Goal: Task Accomplishment & Management: Complete application form

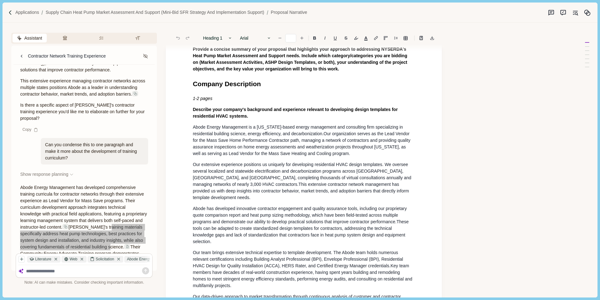
scroll to position [63, 0]
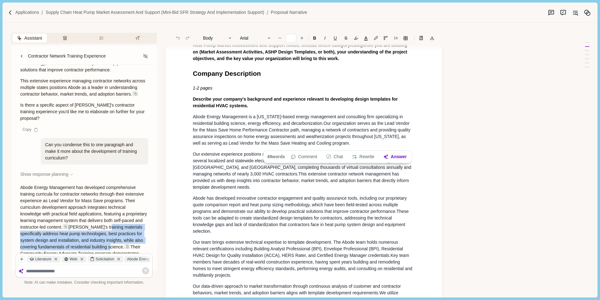
drag, startPoint x: 327, startPoint y: 124, endPoint x: 354, endPoint y: 144, distance: 34.0
click at [354, 144] on p "Abode Energy Management is a Massachusetts-based energy management and consulti…" at bounding box center [304, 129] width 222 height 33
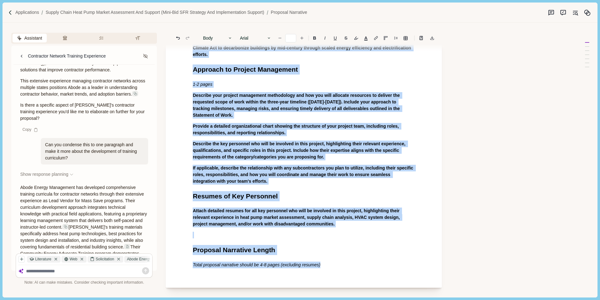
scroll to position [981, 0]
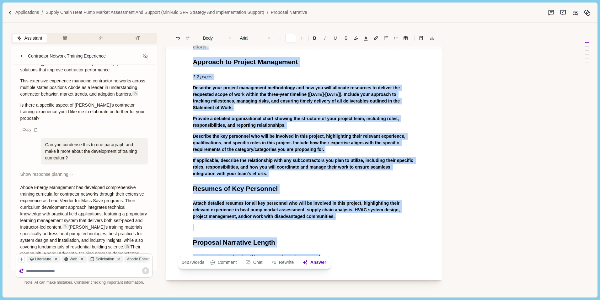
drag, startPoint x: 198, startPoint y: 79, endPoint x: 390, endPoint y: 246, distance: 254.6
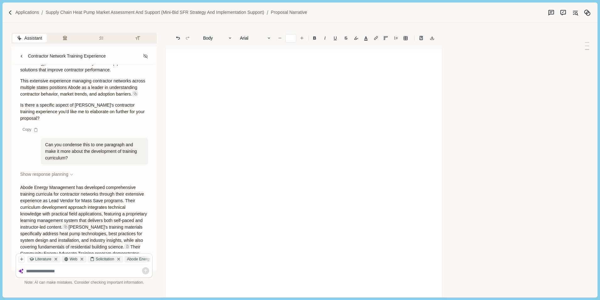
scroll to position [0, 0]
click at [592, 14] on button "Memory" at bounding box center [587, 12] width 11 height 11
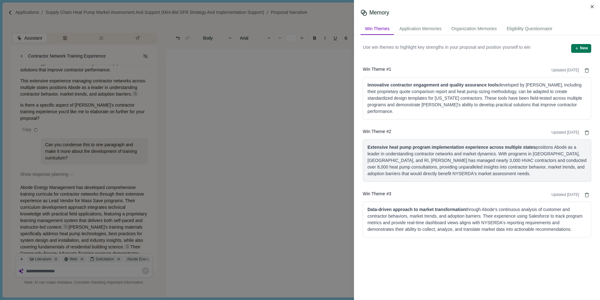
click at [502, 160] on div "Extensive heat pump program implementation experience across multiple states po…" at bounding box center [477, 160] width 219 height 33
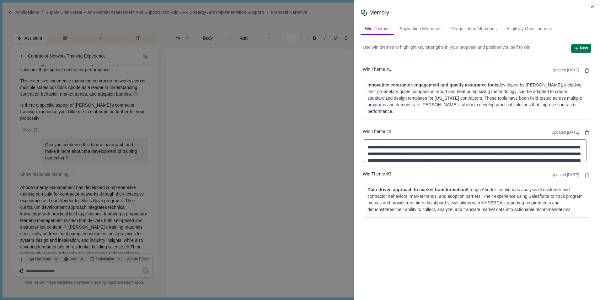
drag, startPoint x: 495, startPoint y: 160, endPoint x: 496, endPoint y: 143, distance: 17.6
click at [496, 143] on textarea "**********" at bounding box center [475, 150] width 224 height 23
click at [511, 155] on textarea "**********" at bounding box center [475, 150] width 224 height 23
click at [496, 160] on textarea "**********" at bounding box center [475, 150] width 224 height 23
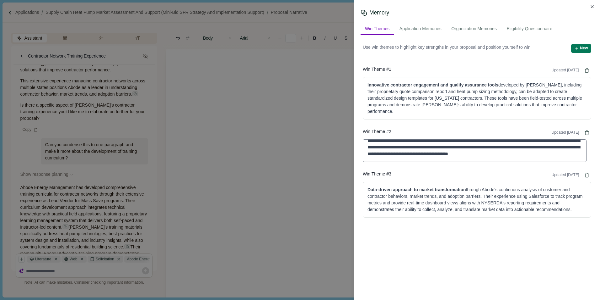
scroll to position [1, 0]
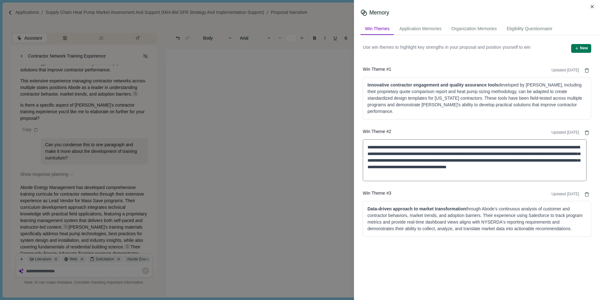
click at [496, 161] on textarea "**********" at bounding box center [475, 160] width 224 height 42
click at [496, 160] on textarea "**********" at bounding box center [475, 160] width 224 height 42
drag, startPoint x: 495, startPoint y: 160, endPoint x: 505, endPoint y: 162, distance: 10.2
click at [496, 160] on textarea "**********" at bounding box center [475, 160] width 224 height 42
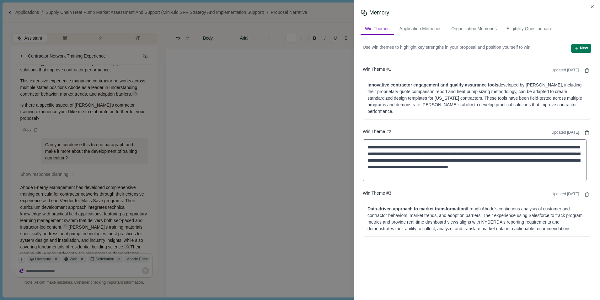
type textarea "**********"
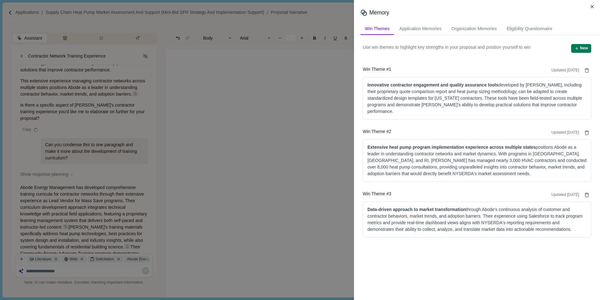
click at [493, 245] on div "Use win themes to highlight key strengths in your proposal and position yoursel…" at bounding box center [477, 167] width 246 height 265
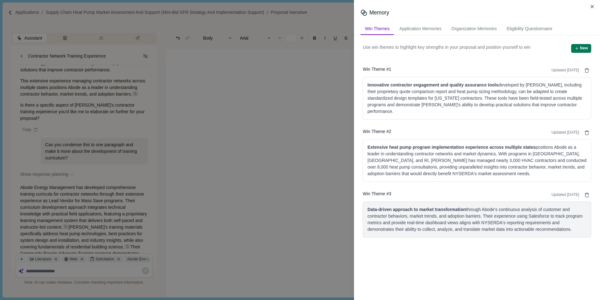
click at [492, 217] on div "Data-driven approach to market transformation through Abode's continuous analys…" at bounding box center [477, 219] width 219 height 26
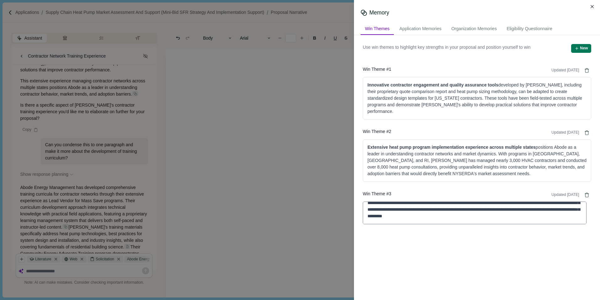
scroll to position [0, 0]
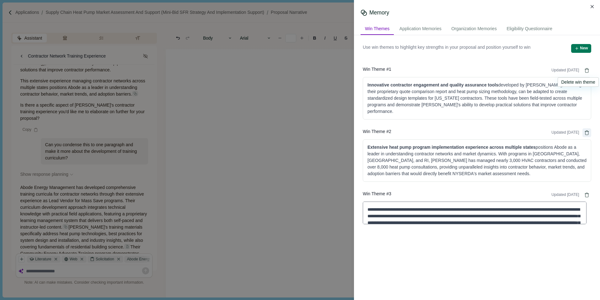
click at [585, 70] on icon "Delete" at bounding box center [587, 71] width 5 height 8
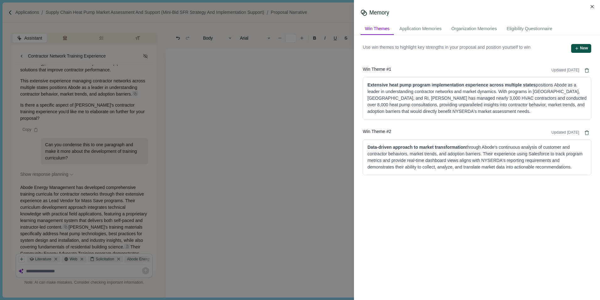
click at [580, 47] on button "New" at bounding box center [582, 48] width 20 height 9
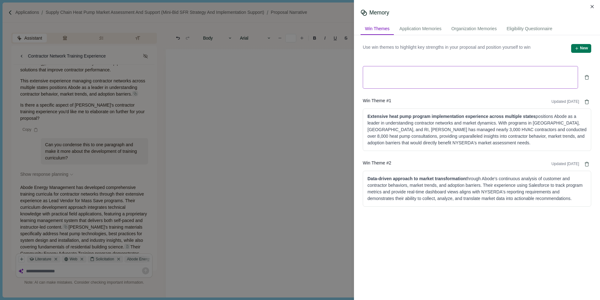
click at [389, 70] on textarea at bounding box center [470, 77] width 215 height 23
type textarea "**********"
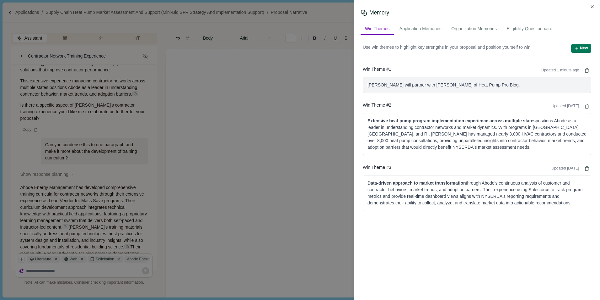
click at [494, 83] on div "Abode will partner with Chris Morin of Heat Pump Pro Blog," at bounding box center [477, 85] width 219 height 7
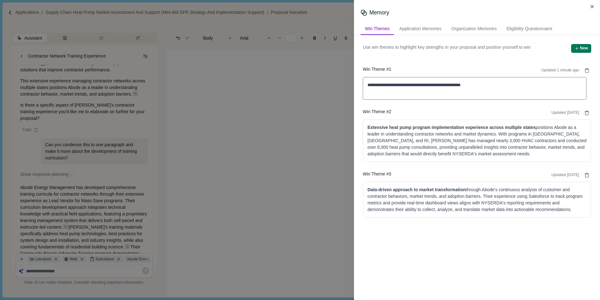
type textarea "**********"
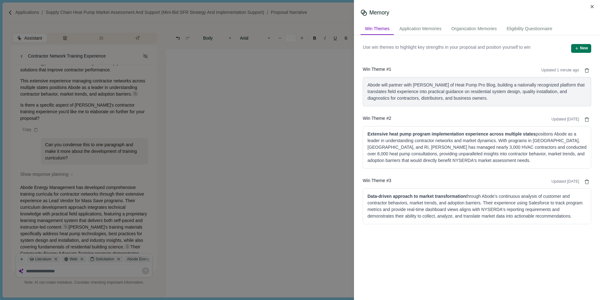
click at [506, 99] on div "Abode will partner with Chris Morin of Heat Pump Pro Blog, building a nationall…" at bounding box center [477, 92] width 219 height 20
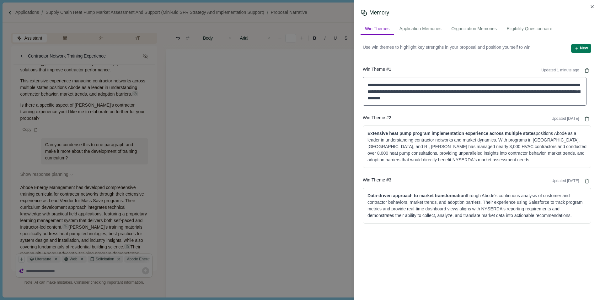
type textarea "**********"
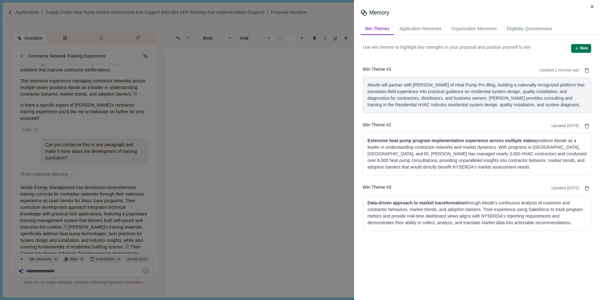
click at [560, 104] on div "Abode will partner with Chris Morin of Heat Pump Pro Blog, building a nationall…" at bounding box center [477, 95] width 219 height 26
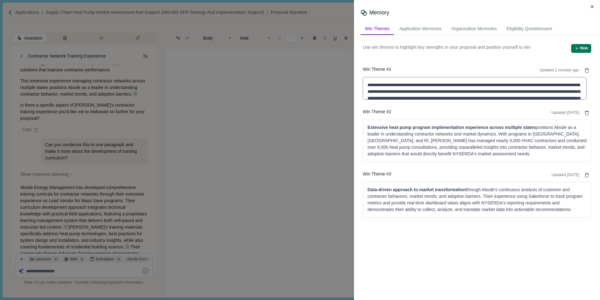
type textarea "**********"
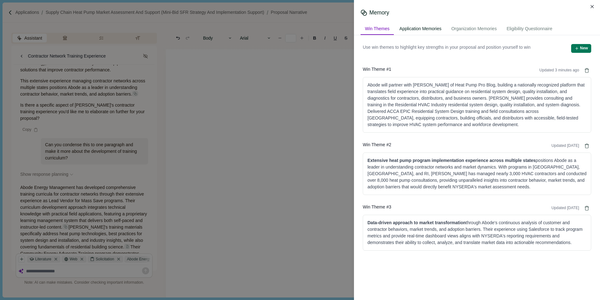
click at [422, 28] on div "Application Memories" at bounding box center [420, 29] width 51 height 12
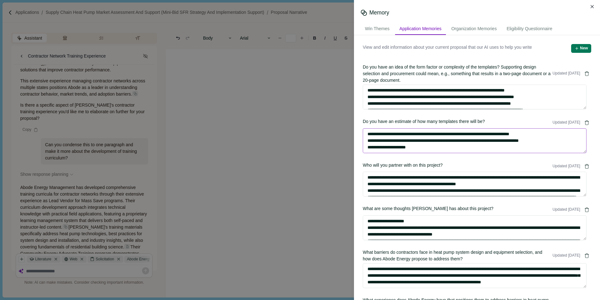
drag, startPoint x: 367, startPoint y: 134, endPoint x: 424, endPoint y: 150, distance: 59.1
click at [424, 150] on textarea "**********" at bounding box center [475, 140] width 224 height 25
click at [585, 122] on icon "Delete" at bounding box center [587, 123] width 5 height 8
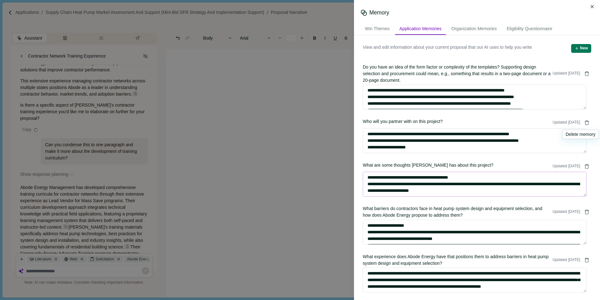
scroll to position [157, 0]
click at [585, 165] on icon "Delete" at bounding box center [587, 165] width 4 height 0
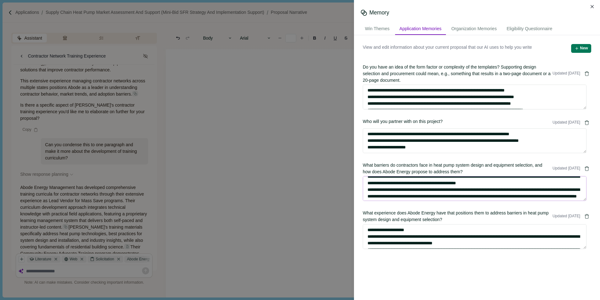
scroll to position [7, 0]
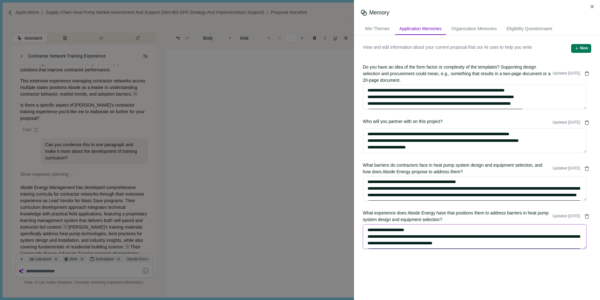
click at [463, 237] on textarea "**********" at bounding box center [475, 236] width 224 height 25
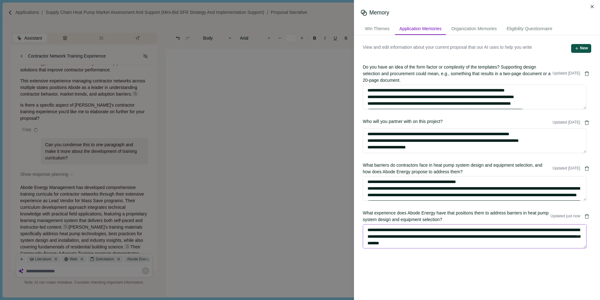
type textarea "**********"
click at [575, 50] on span "button" at bounding box center [578, 48] width 6 height 4
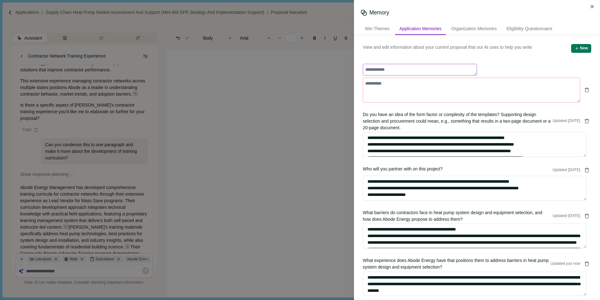
click at [394, 69] on textarea at bounding box center [420, 70] width 114 height 12
type textarea "**********"
click at [384, 84] on textarea at bounding box center [472, 90] width 218 height 25
paste textarea "**********"
type textarea "**********"
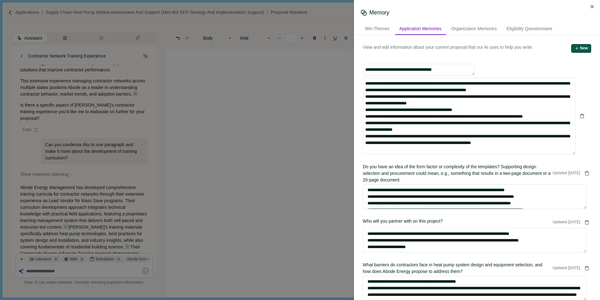
click at [576, 47] on button "New" at bounding box center [582, 48] width 20 height 9
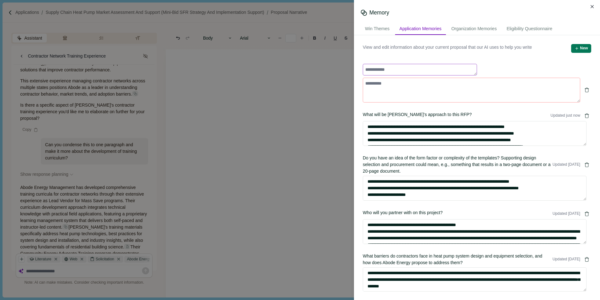
click at [381, 67] on textarea at bounding box center [420, 70] width 114 height 12
type textarea "**********"
drag, startPoint x: 370, startPoint y: 84, endPoint x: 378, endPoint y: 81, distance: 8.0
click at [370, 83] on textarea at bounding box center [472, 90] width 218 height 25
paste textarea "**********"
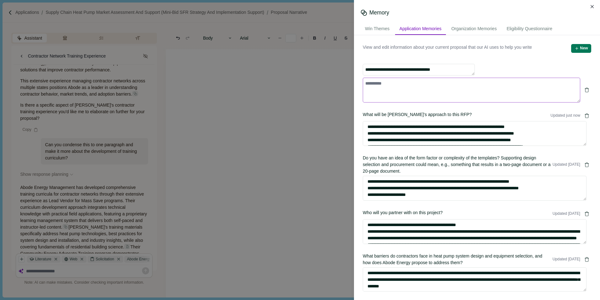
type textarea "**********"
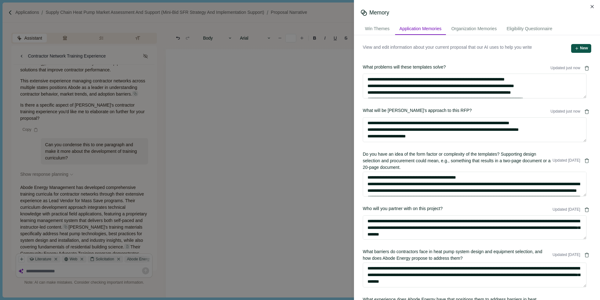
click at [576, 48] on button "New" at bounding box center [582, 48] width 20 height 9
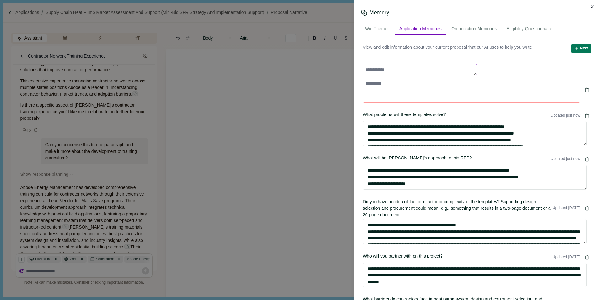
click at [374, 71] on textarea at bounding box center [420, 70] width 114 height 12
type textarea "**********"
click at [372, 83] on textarea at bounding box center [472, 90] width 218 height 25
paste textarea "**********"
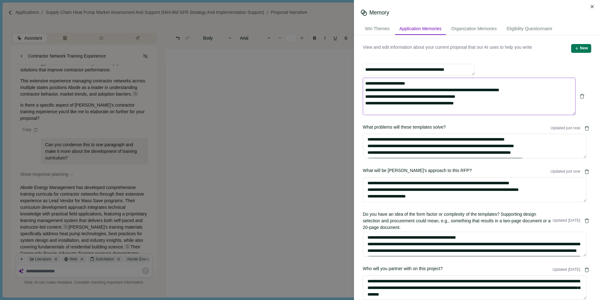
type textarea "**********"
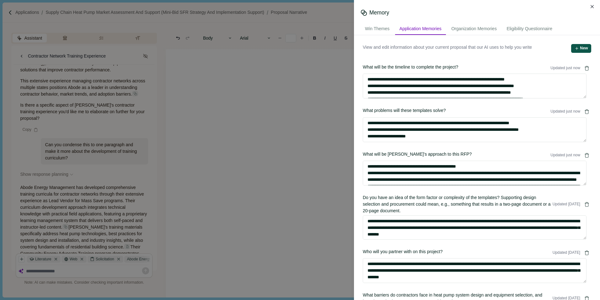
click at [577, 48] on button "New" at bounding box center [582, 48] width 20 height 9
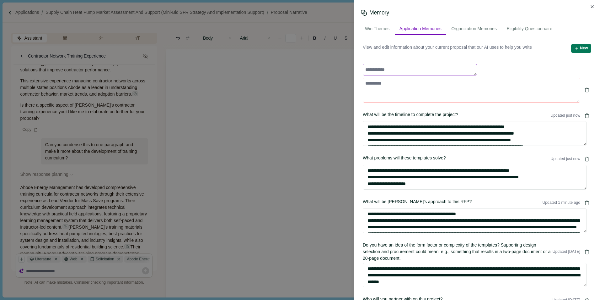
click at [378, 70] on textarea at bounding box center [420, 70] width 114 height 12
click at [376, 69] on textarea at bounding box center [420, 70] width 114 height 12
type textarea "**********"
click at [384, 84] on textarea at bounding box center [472, 90] width 218 height 25
paste textarea "**********"
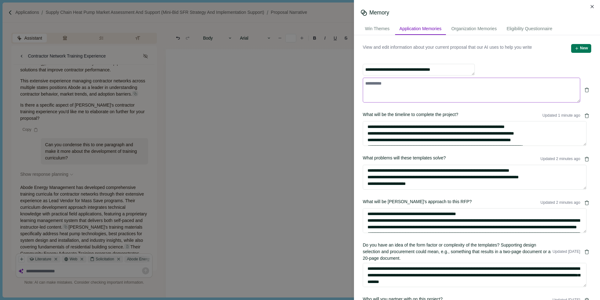
type textarea "**********"
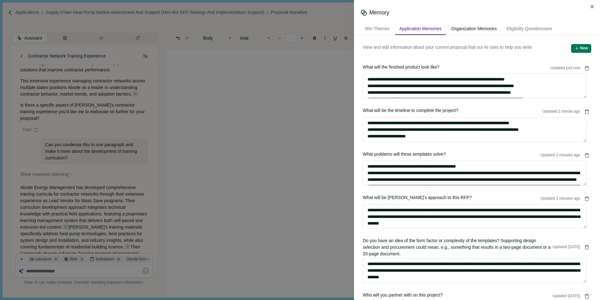
click at [486, 28] on div "Organization Memories" at bounding box center [474, 29] width 54 height 12
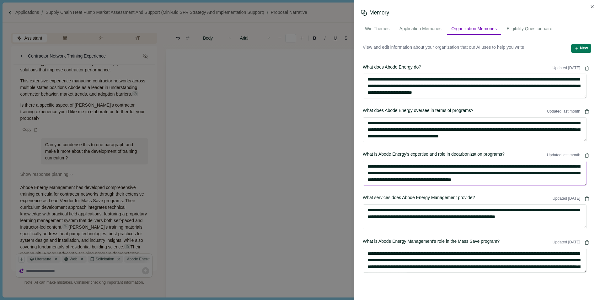
scroll to position [13, 0]
click at [585, 241] on icon "Delete" at bounding box center [587, 242] width 5 height 8
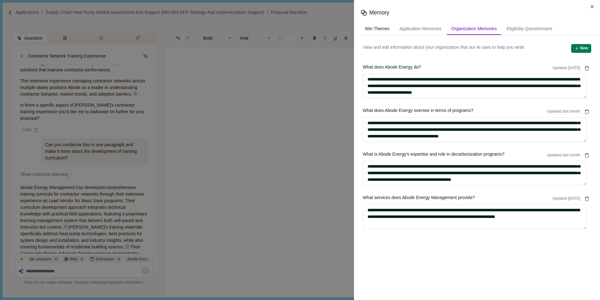
click at [379, 29] on div "Win Themes" at bounding box center [377, 29] width 33 height 12
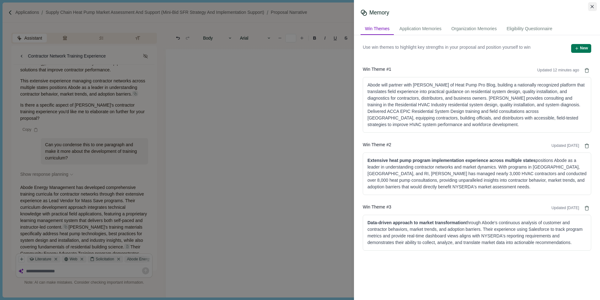
click at [593, 6] on icon "Close" at bounding box center [592, 6] width 3 height 3
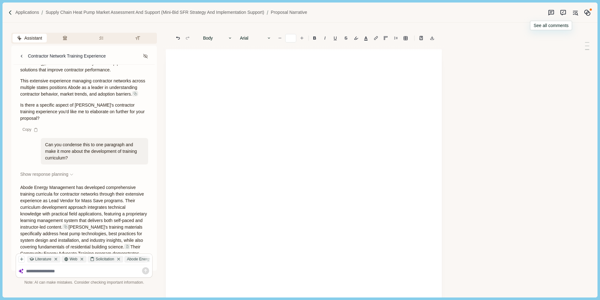
click at [554, 10] on icon "Suggestion mode" at bounding box center [552, 13] width 6 height 6
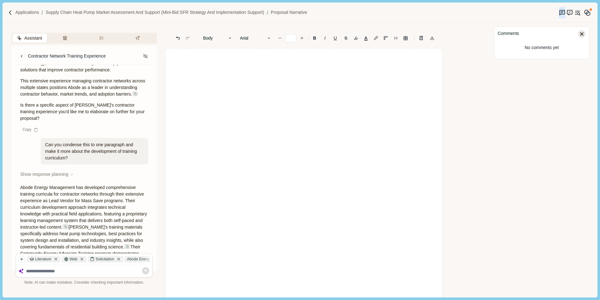
drag, startPoint x: 585, startPoint y: 32, endPoint x: 569, endPoint y: 35, distance: 16.1
click at [584, 32] on div at bounding box center [582, 34] width 8 height 8
click at [217, 79] on div at bounding box center [304, 199] width 276 height 300
click at [198, 68] on div at bounding box center [304, 199] width 276 height 300
click at [234, 72] on p at bounding box center [304, 71] width 222 height 7
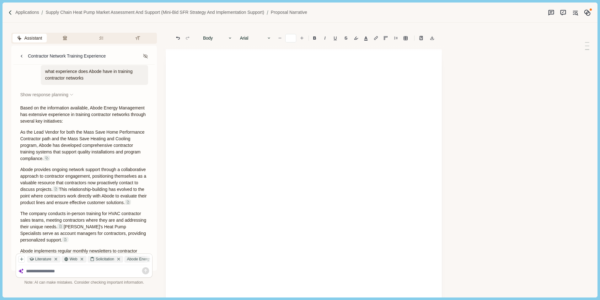
scroll to position [0, 0]
click at [197, 71] on p at bounding box center [304, 71] width 222 height 7
drag, startPoint x: 199, startPoint y: 70, endPoint x: 193, endPoint y: 74, distance: 8.4
click at [193, 74] on div at bounding box center [303, 71] width 231 height 7
click at [203, 75] on p at bounding box center [304, 71] width 222 height 7
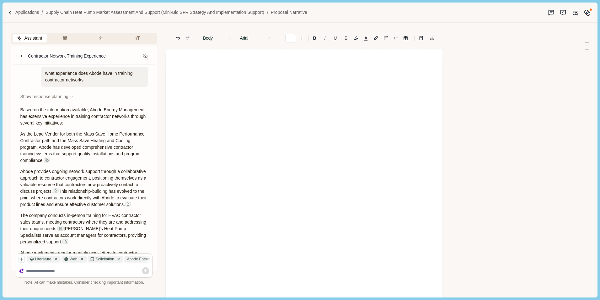
click at [203, 74] on p at bounding box center [304, 71] width 222 height 7
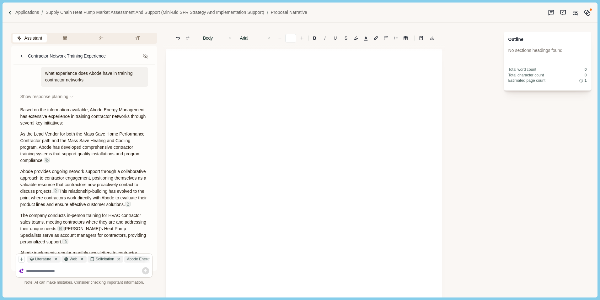
click at [513, 41] on div "Outline" at bounding box center [548, 37] width 79 height 11
click at [514, 50] on div "No sections headings found" at bounding box center [548, 50] width 79 height 7
click at [509, 52] on div "No sections headings found" at bounding box center [548, 50] width 79 height 7
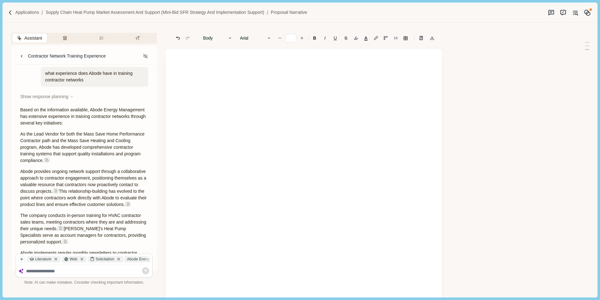
click at [213, 77] on div at bounding box center [304, 199] width 276 height 300
click at [190, 69] on div at bounding box center [303, 71] width 231 height 7
drag, startPoint x: 190, startPoint y: 69, endPoint x: 301, endPoint y: 94, distance: 113.4
click at [301, 94] on div at bounding box center [304, 199] width 276 height 300
click at [213, 82] on div at bounding box center [304, 199] width 276 height 300
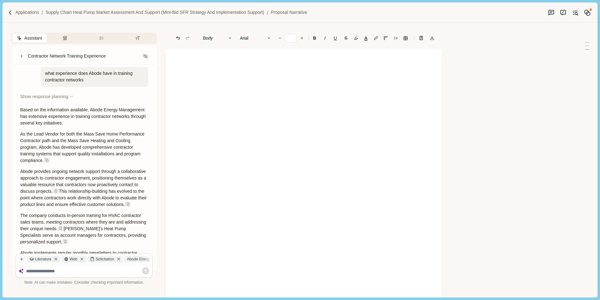
click at [193, 82] on div at bounding box center [304, 199] width 276 height 300
click at [209, 106] on div at bounding box center [304, 199] width 276 height 300
click at [215, 173] on div at bounding box center [304, 199] width 276 height 300
click at [203, 67] on div at bounding box center [304, 199] width 276 height 300
click at [209, 40] on button "Body" at bounding box center [218, 38] width 36 height 9
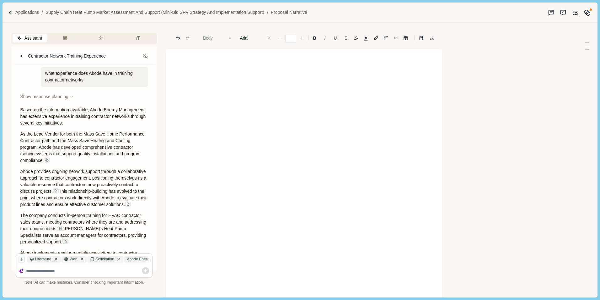
click at [194, 68] on div at bounding box center [304, 199] width 276 height 300
click at [183, 66] on div at bounding box center [304, 199] width 276 height 300
click at [193, 80] on div at bounding box center [304, 199] width 276 height 300
click at [32, 12] on p "Applications" at bounding box center [27, 12] width 24 height 7
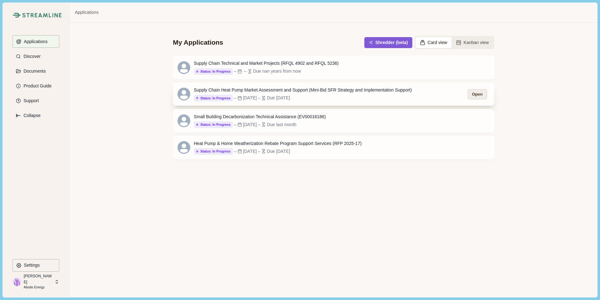
click at [476, 94] on button "Open" at bounding box center [477, 94] width 19 height 10
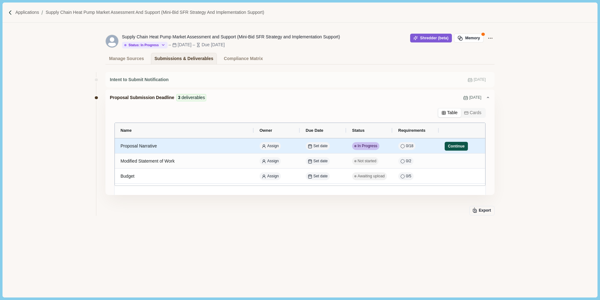
click at [453, 144] on button "Continue" at bounding box center [456, 146] width 23 height 9
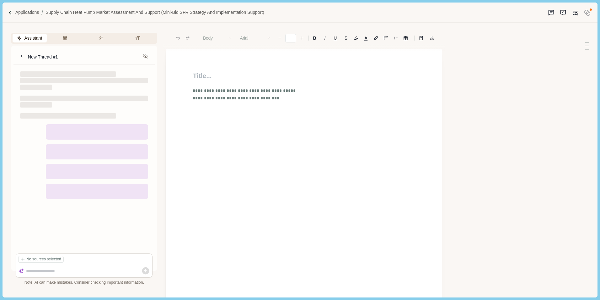
type input "**"
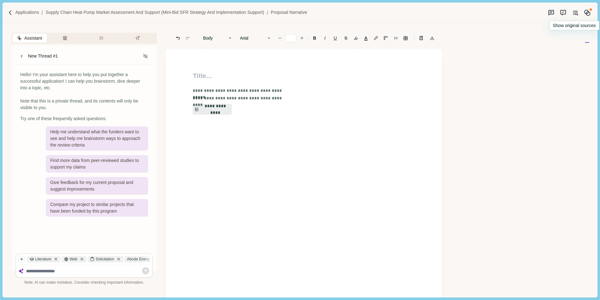
click at [576, 13] on icon "Original sources" at bounding box center [575, 12] width 7 height 7
click at [590, 13] on icon "Memory" at bounding box center [587, 12] width 7 height 7
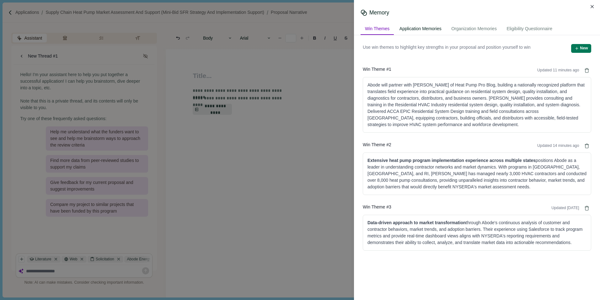
click at [430, 29] on div "Application Memories" at bounding box center [420, 29] width 51 height 12
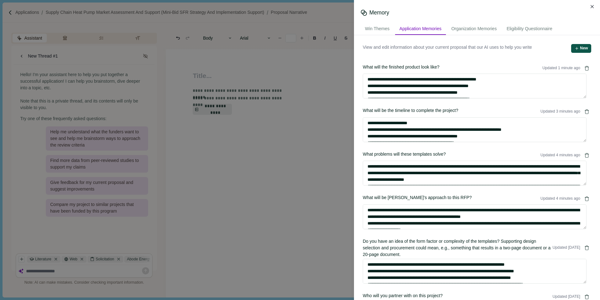
click at [581, 49] on button "New" at bounding box center [582, 48] width 20 height 9
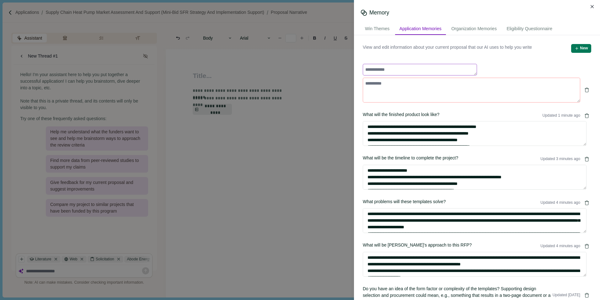
click at [377, 70] on textarea at bounding box center [420, 70] width 114 height 12
type textarea "**********"
click at [377, 84] on textarea at bounding box center [472, 90] width 218 height 25
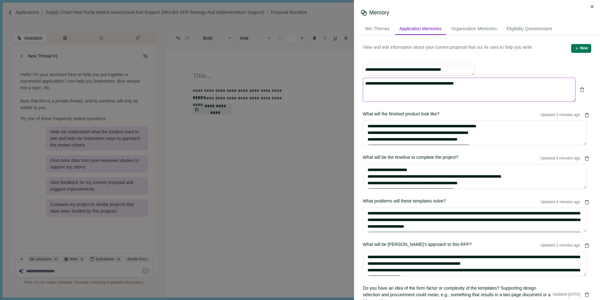
type textarea "**********"
click at [477, 110] on div "**********" at bounding box center [477, 267] width 229 height 406
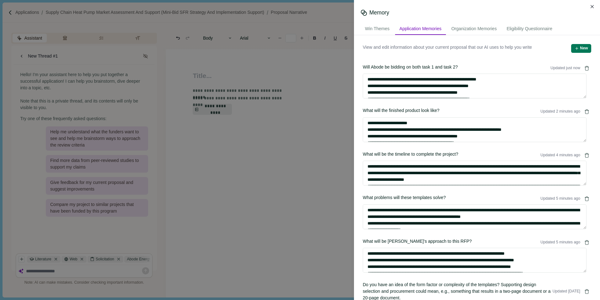
click at [507, 58] on div "View and edit information about your current proposal that our AI uses to help …" at bounding box center [477, 53] width 229 height 18
click at [591, 5] on icon "Close" at bounding box center [592, 6] width 3 height 3
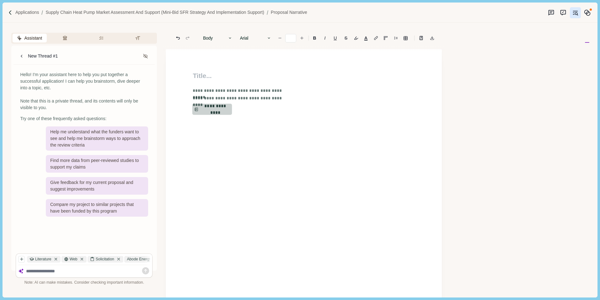
click at [218, 109] on button "**********" at bounding box center [213, 109] width 40 height 11
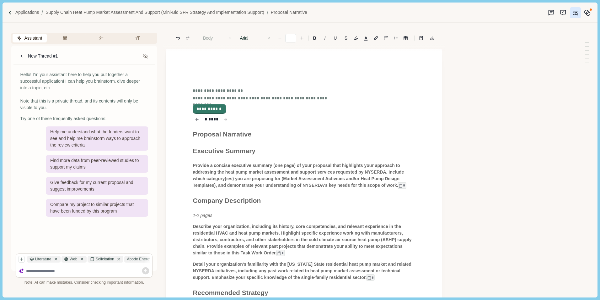
click at [214, 107] on button "**********" at bounding box center [209, 108] width 32 height 9
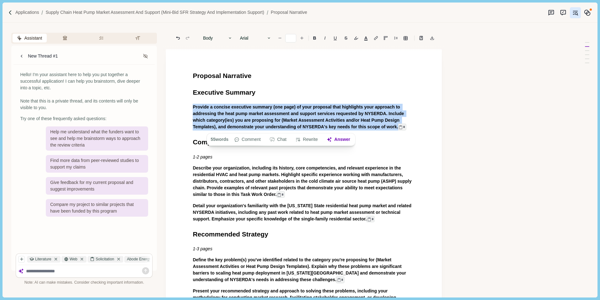
drag, startPoint x: 192, startPoint y: 108, endPoint x: 379, endPoint y: 125, distance: 187.6
click at [344, 137] on button "Answer" at bounding box center [339, 139] width 30 height 9
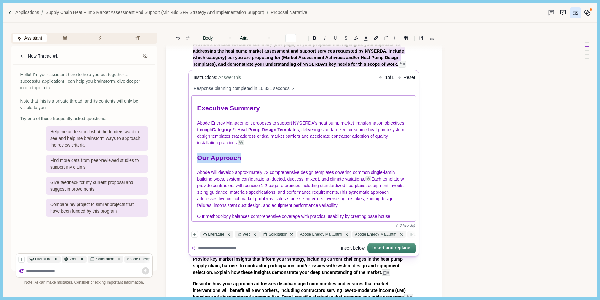
drag, startPoint x: 198, startPoint y: 160, endPoint x: 256, endPoint y: 159, distance: 57.8
click at [256, 159] on h1 "Our Approach" at bounding box center [305, 158] width 214 height 10
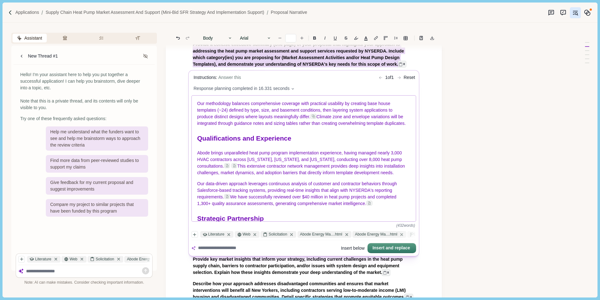
scroll to position [126, 0]
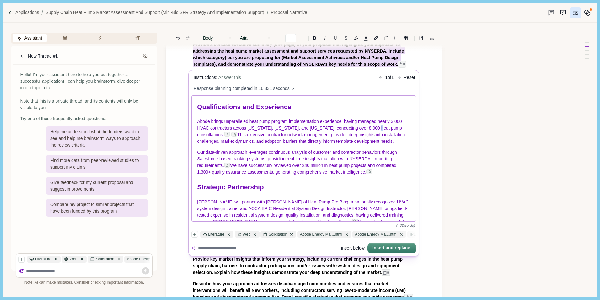
click at [376, 137] on span "Abode brings unparalleled heat pump program implementation experience, having m…" at bounding box center [301, 128] width 206 height 18
drag, startPoint x: 199, startPoint y: 118, endPoint x: 305, endPoint y: 115, distance: 105.5
click at [305, 112] on h1 "Qualifications and Experience" at bounding box center [305, 107] width 214 height 10
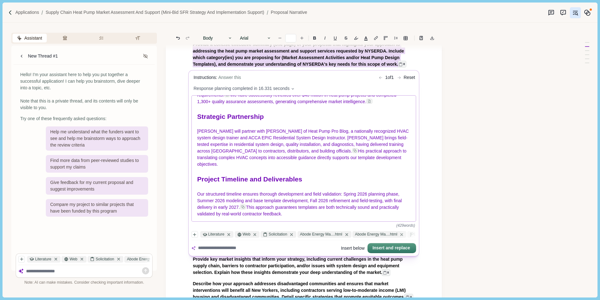
scroll to position [188, 0]
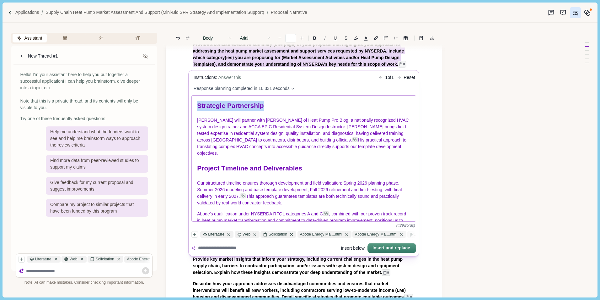
drag, startPoint x: 198, startPoint y: 127, endPoint x: 275, endPoint y: 126, distance: 77.6
click at [275, 111] on h1 "Strategic Partnership" at bounding box center [305, 105] width 214 height 10
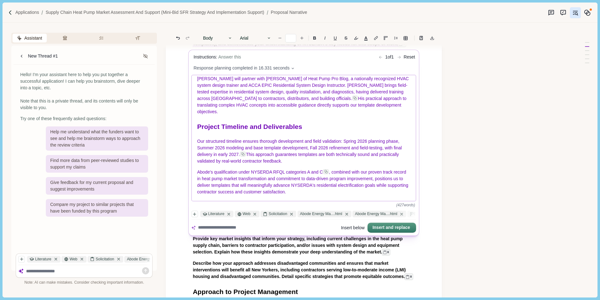
scroll to position [94, 0]
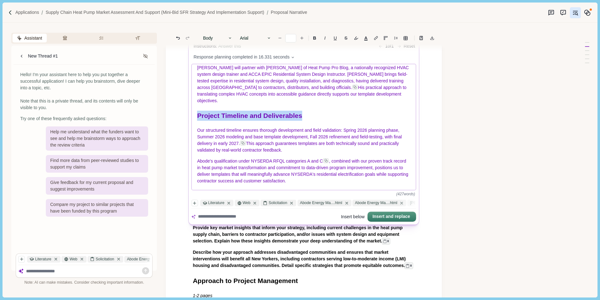
drag, startPoint x: 194, startPoint y: 114, endPoint x: 321, endPoint y: 109, distance: 127.0
click at [321, 109] on div "Executive Summary Abode Energy Management proposes to support NYSERDA's heat pu…" at bounding box center [304, 127] width 225 height 126
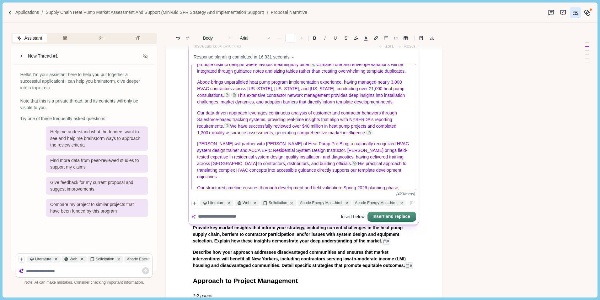
scroll to position [126, 0]
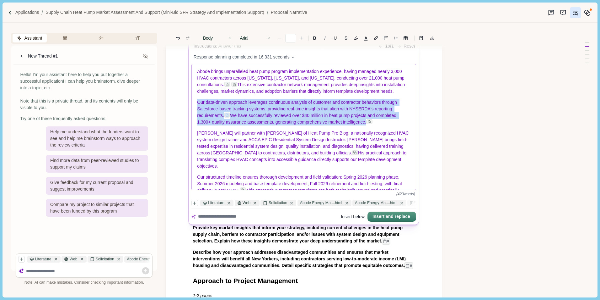
drag, startPoint x: 196, startPoint y: 122, endPoint x: 377, endPoint y: 142, distance: 181.3
click at [377, 142] on div "Executive Summary Abode Energy Management proposes to support NYSERDA's heat pu…" at bounding box center [304, 127] width 225 height 126
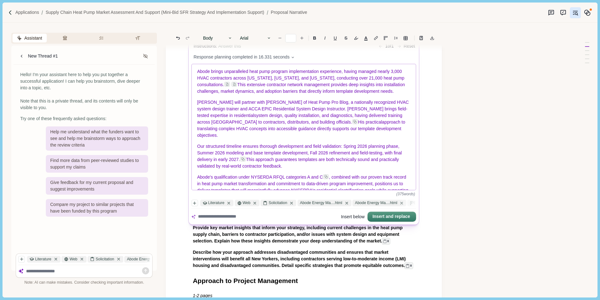
click at [209, 87] on span "Abode brings unparalleled heat pump program implementation experience, having m…" at bounding box center [302, 78] width 209 height 18
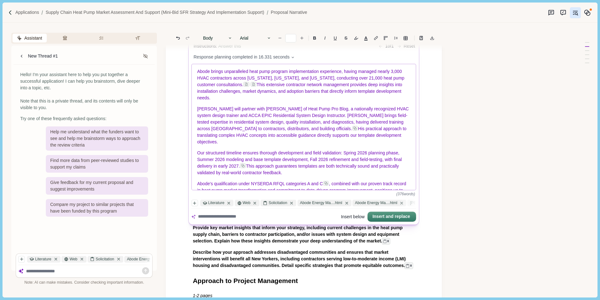
click at [254, 87] on span "Abode brings unparalleled heat pump program implementation experience, having m…" at bounding box center [302, 78] width 209 height 18
click at [242, 101] on p "Abode brings unparalleled heat pump program implementation experience, having m…" at bounding box center [305, 84] width 214 height 33
click at [270, 96] on span "This extensive contractor network management provides deep insights into instal…" at bounding box center [301, 91] width 206 height 18
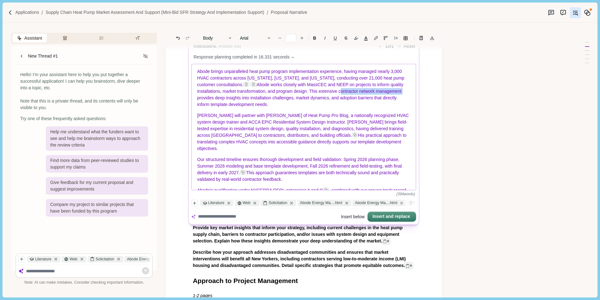
drag, startPoint x: 352, startPoint y: 104, endPoint x: 223, endPoint y: 111, distance: 129.9
click at [223, 107] on span "Abode works closely with MassCEC and NEEP on projects to inform quality install…" at bounding box center [302, 94] width 208 height 25
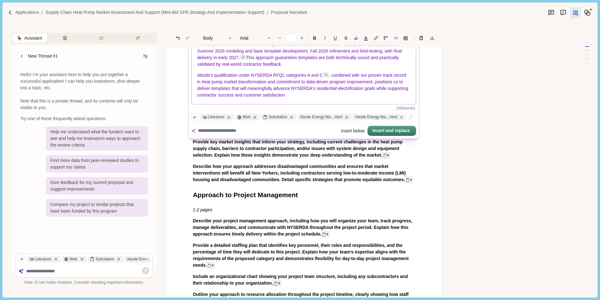
scroll to position [188, 0]
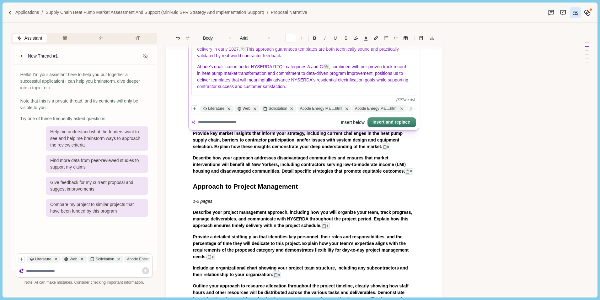
click at [350, 121] on button "Insert below" at bounding box center [353, 122] width 24 height 9
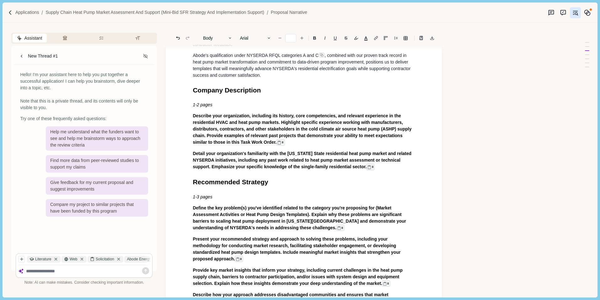
scroll to position [314, 0]
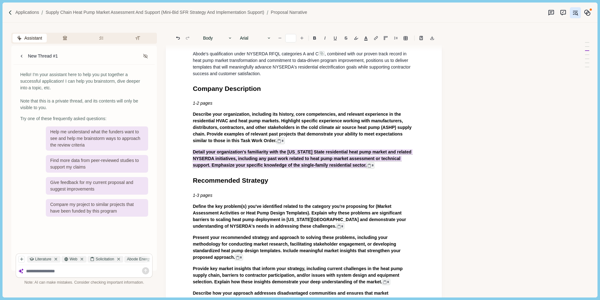
click at [187, 163] on div "Proposal Narrative Executive Summary Provide a concise executive summary (one p…" at bounding box center [304, 147] width 276 height 825
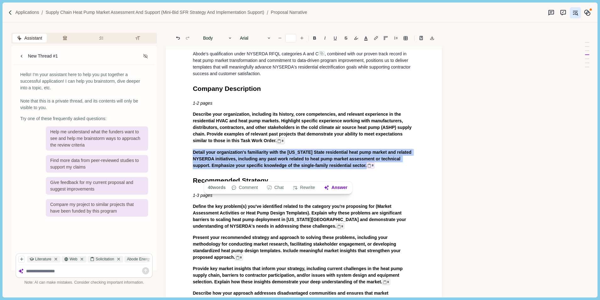
drag, startPoint x: 193, startPoint y: 162, endPoint x: 366, endPoint y: 175, distance: 173.5
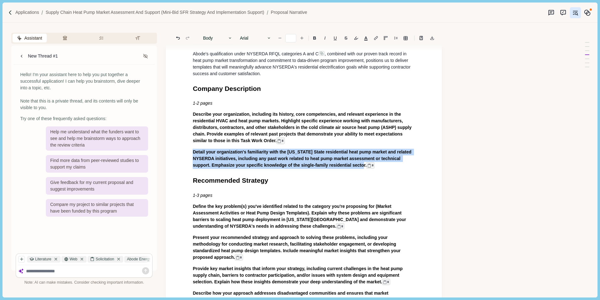
click at [338, 198] on p "1-3 pages" at bounding box center [304, 195] width 222 height 7
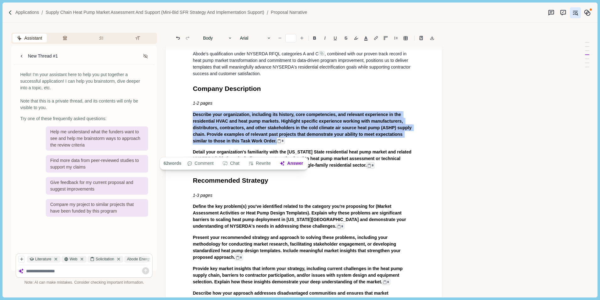
drag, startPoint x: 193, startPoint y: 123, endPoint x: 285, endPoint y: 149, distance: 95.2
click at [285, 144] on p "Describe your organization, including its history, core competencies, and relev…" at bounding box center [304, 127] width 222 height 33
click at [300, 162] on button "Answer" at bounding box center [292, 163] width 30 height 9
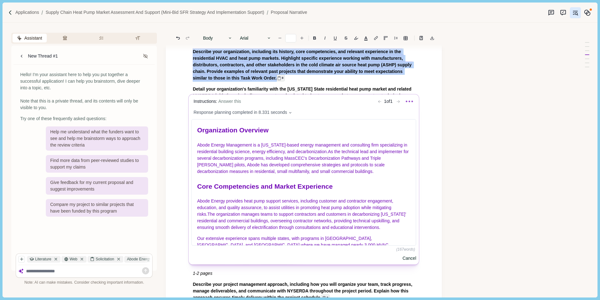
scroll to position [0, 0]
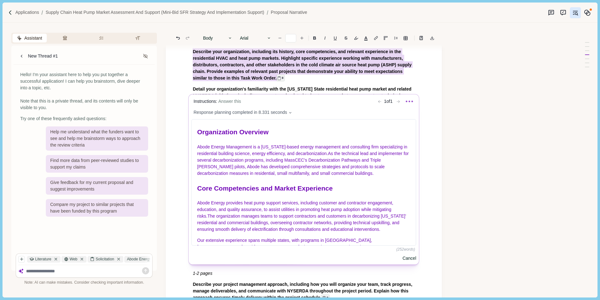
click at [223, 138] on div "Organization Overview Abode Energy Management is a Massachusetts-based energy m…" at bounding box center [304, 182] width 225 height 126
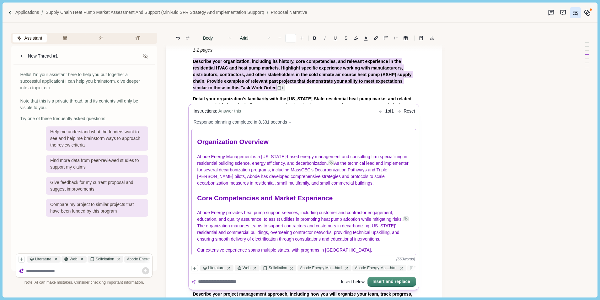
scroll to position [408, 0]
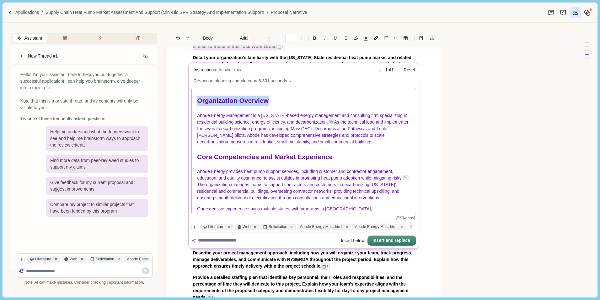
drag, startPoint x: 196, startPoint y: 100, endPoint x: 286, endPoint y: 96, distance: 90.2
click at [286, 96] on div "Organization Overview Abode Energy Management is a Massachusetts-based energy m…" at bounding box center [304, 151] width 225 height 126
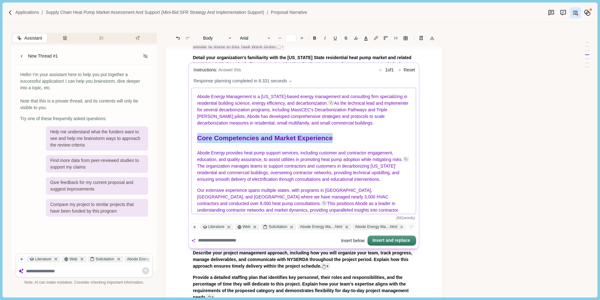
drag, startPoint x: 252, startPoint y: 141, endPoint x: 350, endPoint y: 138, distance: 98.3
click at [350, 138] on div "Abode Energy Management is a Massachusetts-based energy management and consulti…" at bounding box center [304, 151] width 225 height 126
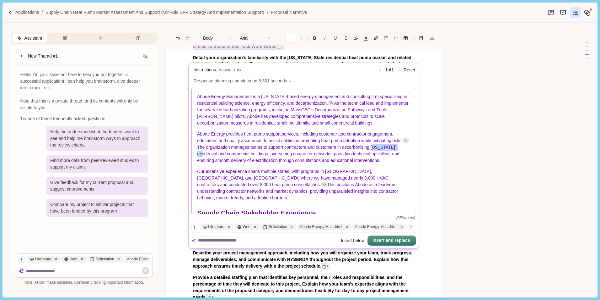
drag, startPoint x: 198, startPoint y: 156, endPoint x: 228, endPoint y: 156, distance: 30.1
click at [228, 156] on span "The organization manages teams to support contractors and customers in decarbon…" at bounding box center [304, 150] width 212 height 25
drag, startPoint x: 197, startPoint y: 157, endPoint x: 229, endPoint y: 157, distance: 31.7
click at [229, 157] on div "Abode Energy Management is a Massachusetts-based energy management and consulti…" at bounding box center [304, 151] width 225 height 126
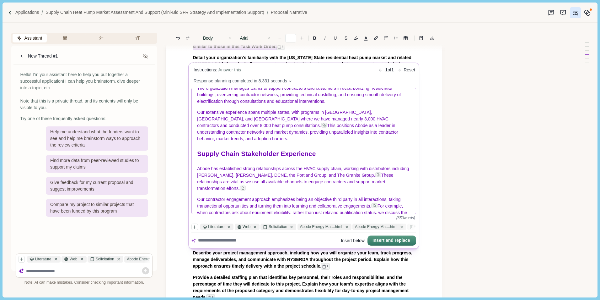
scroll to position [63, 0]
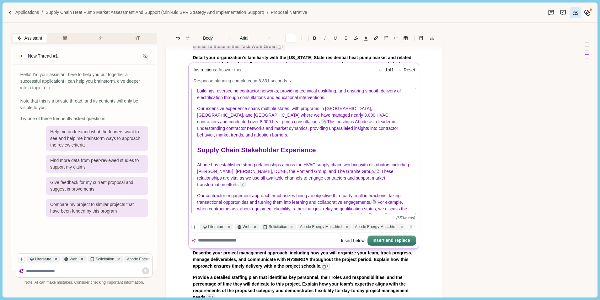
click at [320, 119] on span "Our extensive experience spans multiple states, with programs in MA, CT, and RI…" at bounding box center [294, 115] width 193 height 18
drag, startPoint x: 198, startPoint y: 143, endPoint x: 338, endPoint y: 147, distance: 139.5
click at [338, 147] on h1 "Supply Chain Stakeholder Experience" at bounding box center [305, 150] width 214 height 10
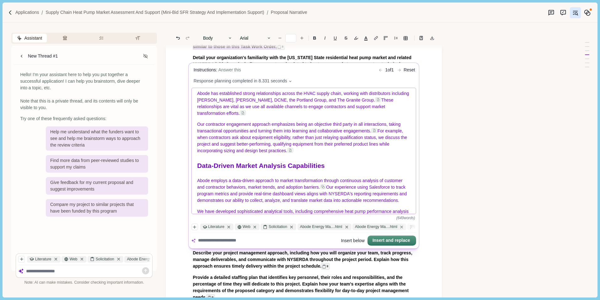
scroll to position [126, 0]
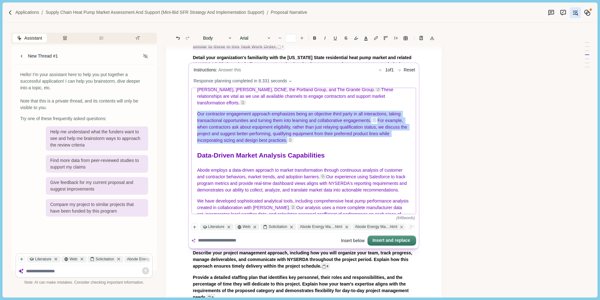
drag, startPoint x: 197, startPoint y: 112, endPoint x: 302, endPoint y: 140, distance: 108.2
click at [302, 140] on div "Abode Energy Management is a Massachusetts-based energy management and consulti…" at bounding box center [304, 151] width 225 height 126
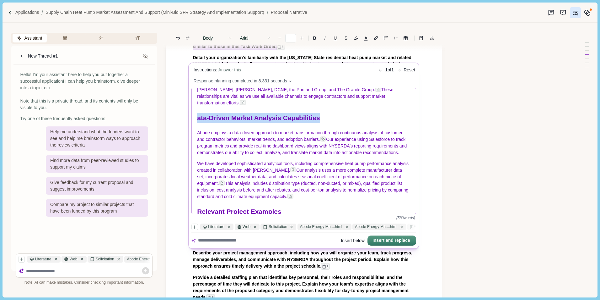
drag, startPoint x: 196, startPoint y: 119, endPoint x: 351, endPoint y: 119, distance: 154.8
click at [351, 119] on div "Abode Energy Management is a Massachusetts-based energy management and consulti…" at bounding box center [304, 151] width 225 height 126
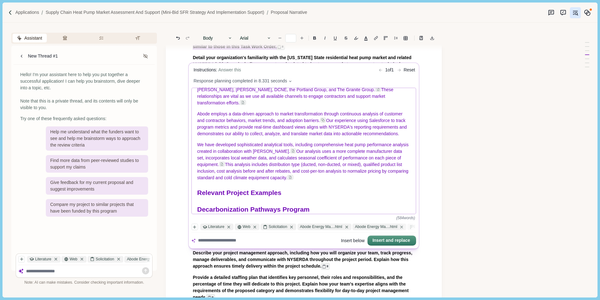
drag, startPoint x: 328, startPoint y: 120, endPoint x: 330, endPoint y: 138, distance: 18.0
click at [330, 137] on p "Abode employs a data-driven approach to market transformation through continuou…" at bounding box center [305, 124] width 214 height 26
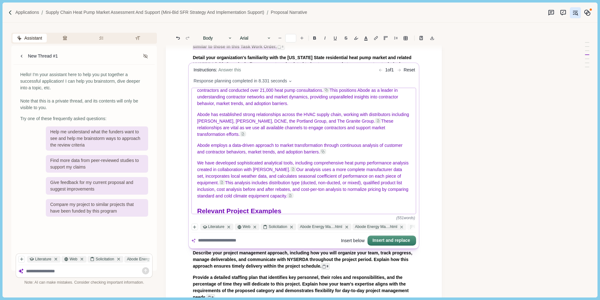
scroll to position [63, 0]
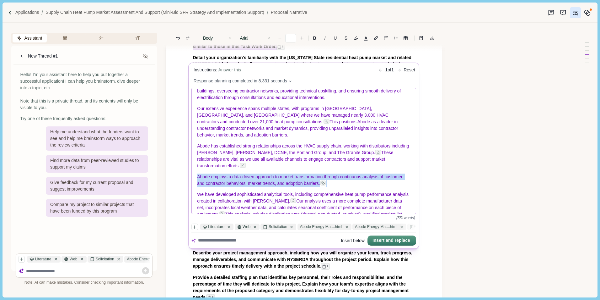
drag, startPoint x: 197, startPoint y: 176, endPoint x: 340, endPoint y: 183, distance: 144.0
click at [340, 183] on div "Abode Energy Management is a Massachusetts-based energy management and consulti…" at bounding box center [304, 151] width 225 height 126
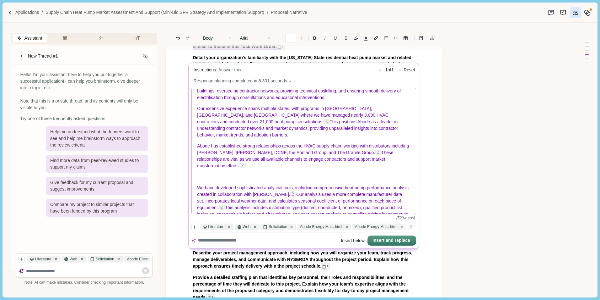
click at [367, 131] on p "Our extensive experience spans multiple states, with programs in MA, CT, and RI…" at bounding box center [305, 122] width 214 height 33
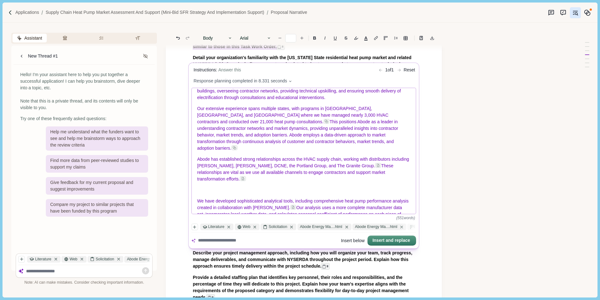
click at [200, 190] on p at bounding box center [305, 190] width 214 height 7
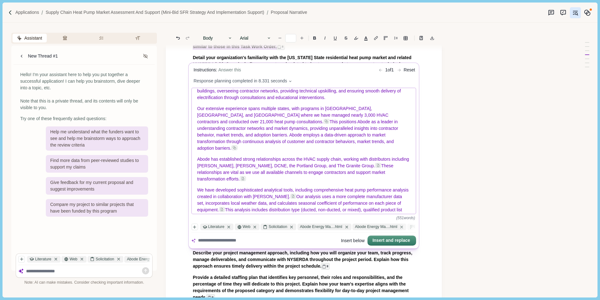
scroll to position [94, 0]
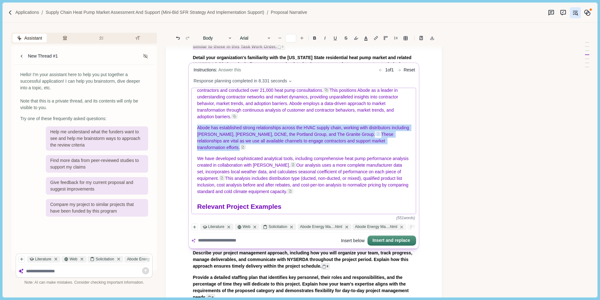
drag, startPoint x: 196, startPoint y: 127, endPoint x: 211, endPoint y: 146, distance: 25.1
click at [211, 146] on div "Abode Energy Management is a Massachusetts-based energy management and consulti…" at bounding box center [304, 151] width 225 height 126
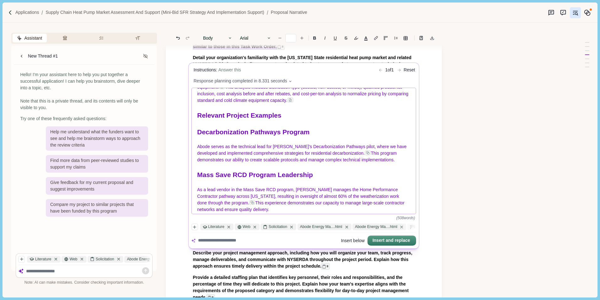
scroll to position [157, 0]
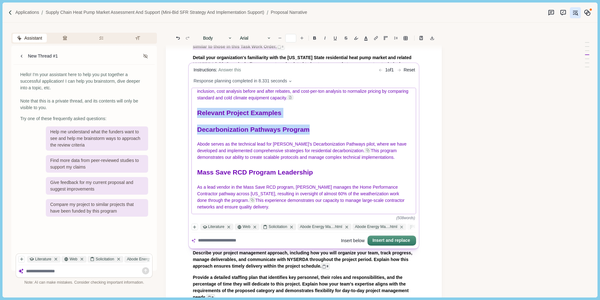
drag, startPoint x: 199, startPoint y: 112, endPoint x: 318, endPoint y: 128, distance: 119.5
click at [318, 128] on div "Abode Energy Management is a Massachusetts-based energy management and consulti…" at bounding box center [304, 151] width 225 height 126
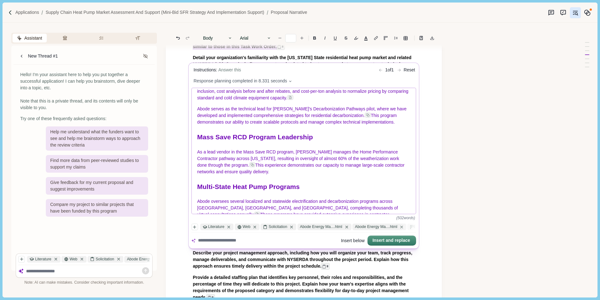
drag, startPoint x: 198, startPoint y: 138, endPoint x: 282, endPoint y: 174, distance: 91.6
click at [281, 174] on div "Abode Energy Management is a Massachusetts-based energy management and consulti…" at bounding box center [304, 151] width 225 height 126
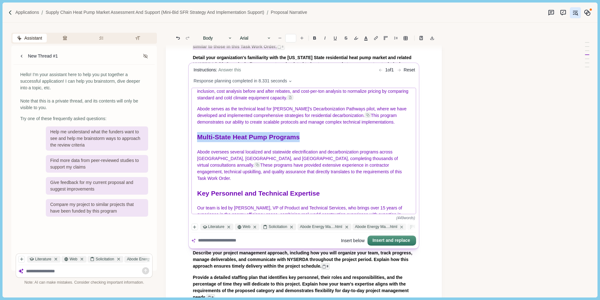
drag, startPoint x: 197, startPoint y: 137, endPoint x: 303, endPoint y: 139, distance: 106.2
click at [303, 139] on div "Abode Energy Management is a Massachusetts-based energy management and consulti…" at bounding box center [304, 151] width 225 height 126
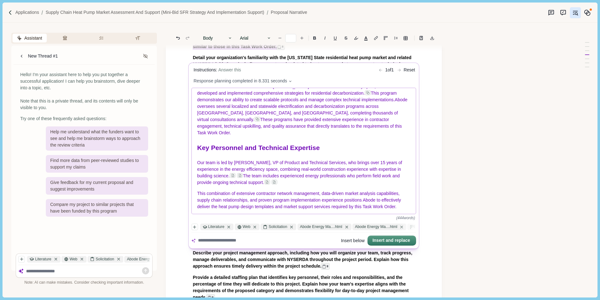
scroll to position [440, 0]
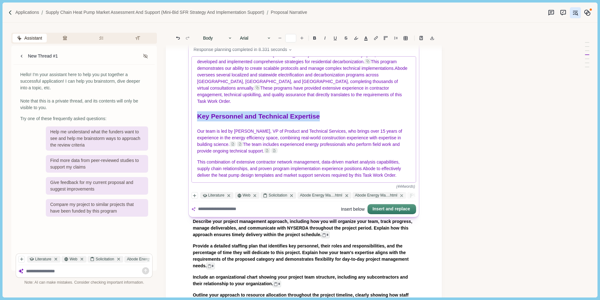
drag, startPoint x: 195, startPoint y: 113, endPoint x: 331, endPoint y: 112, distance: 135.7
click at [331, 112] on div "Abode Energy Management is a Massachusetts-based energy management and consulti…" at bounding box center [304, 120] width 225 height 126
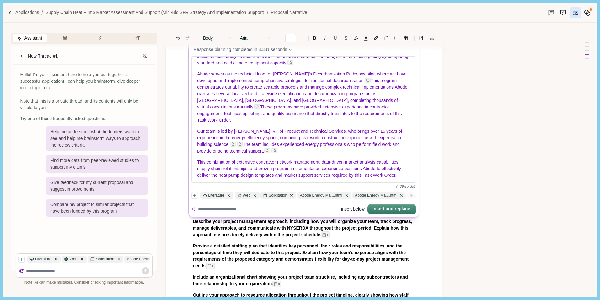
click at [354, 209] on button "Insert below" at bounding box center [353, 208] width 24 height 9
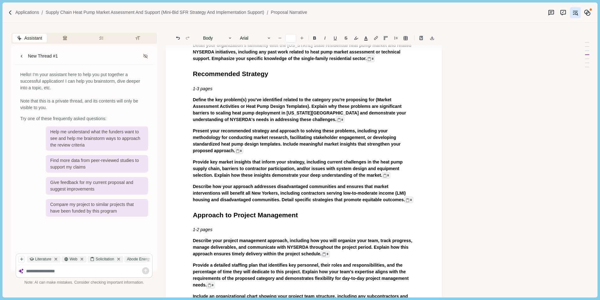
scroll to position [702, 0]
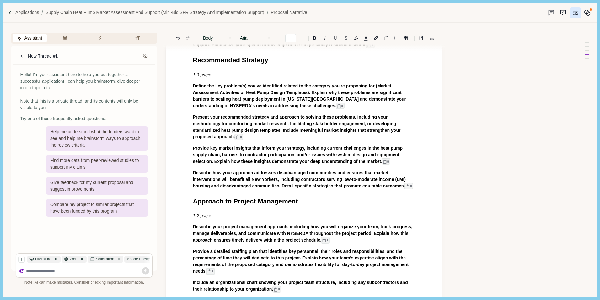
click at [211, 47] on span "Detail your organization's familiarity with the New York State residential heat…" at bounding box center [303, 38] width 220 height 18
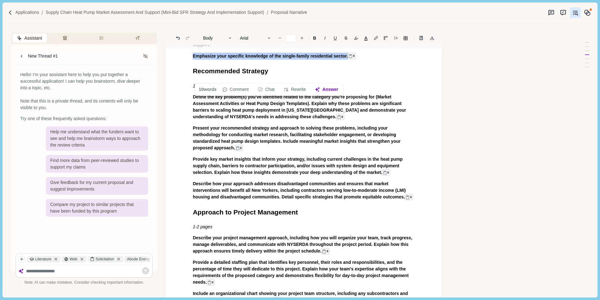
drag, startPoint x: 193, startPoint y: 77, endPoint x: 355, endPoint y: 75, distance: 161.7
click at [334, 89] on button "Answer" at bounding box center [327, 89] width 30 height 9
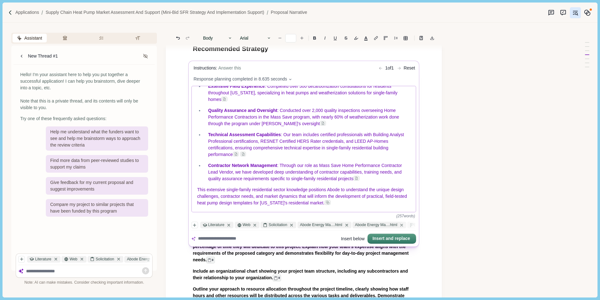
scroll to position [734, 0]
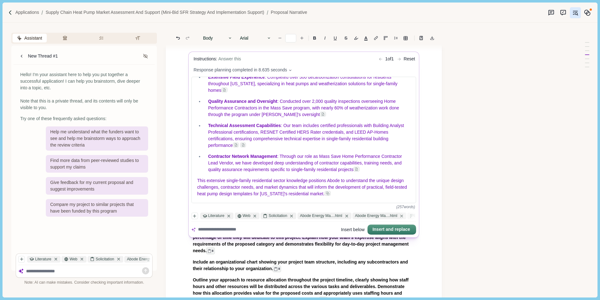
click at [220, 229] on textarea at bounding box center [268, 229] width 140 height 7
type textarea "**********"
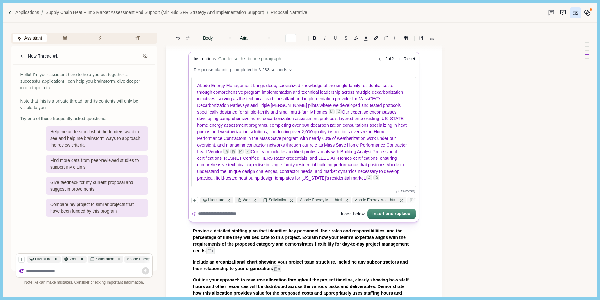
click at [210, 217] on textarea at bounding box center [268, 213] width 140 height 7
type textarea "**********"
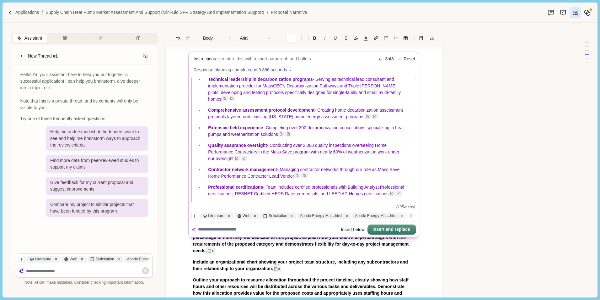
scroll to position [75, 0]
click at [344, 228] on button "Insert below" at bounding box center [353, 229] width 24 height 9
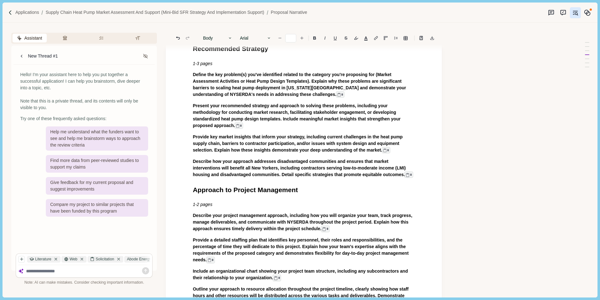
scroll to position [891, 0]
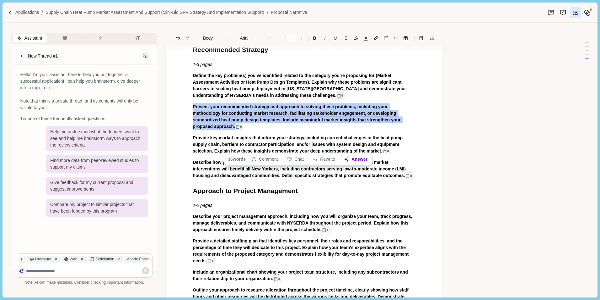
drag, startPoint x: 192, startPoint y: 133, endPoint x: 417, endPoint y: 146, distance: 225.2
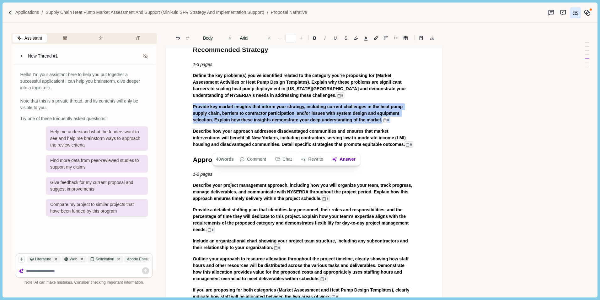
drag, startPoint x: 192, startPoint y: 133, endPoint x: 392, endPoint y: 144, distance: 200.4
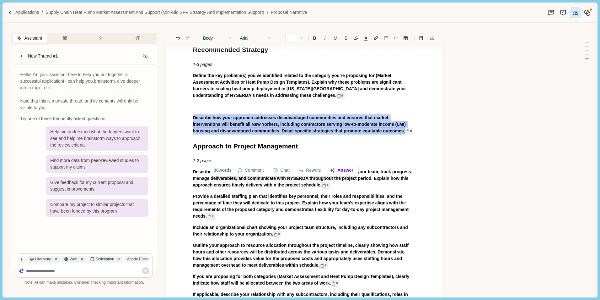
drag, startPoint x: 191, startPoint y: 144, endPoint x: 397, endPoint y: 159, distance: 206.2
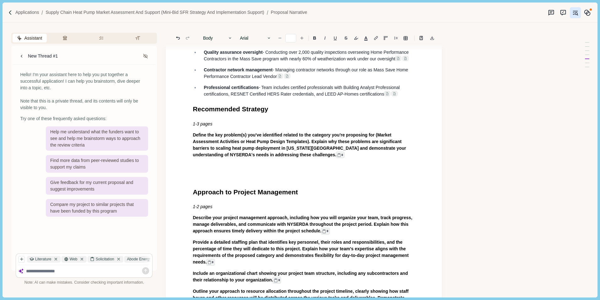
scroll to position [828, 0]
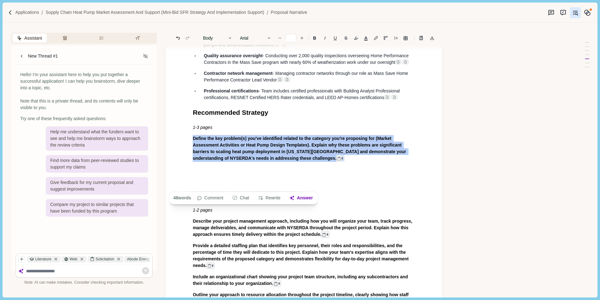
drag, startPoint x: 191, startPoint y: 165, endPoint x: 312, endPoint y: 185, distance: 123.1
click at [307, 199] on button "Answer" at bounding box center [301, 197] width 30 height 9
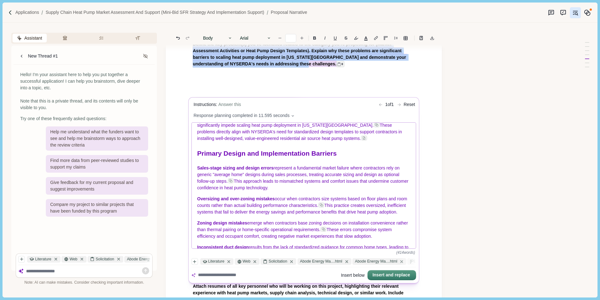
scroll to position [0, 0]
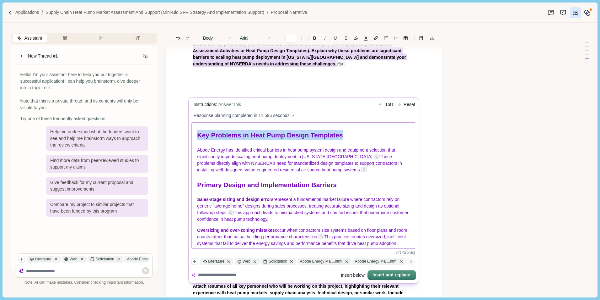
drag, startPoint x: 198, startPoint y: 135, endPoint x: 363, endPoint y: 134, distance: 164.2
click at [363, 134] on div "Key Problems in Heat Pump Design Templates Abode Energy has identified critical…" at bounding box center [304, 185] width 225 height 126
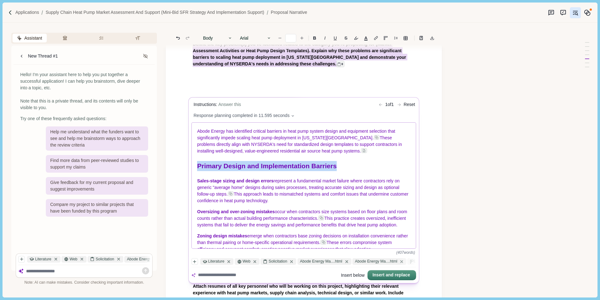
drag, startPoint x: 196, startPoint y: 165, endPoint x: 361, endPoint y: 169, distance: 165.2
click at [361, 169] on div "Abode Energy has identified critical barriers in heat pump system design and eq…" at bounding box center [304, 185] width 225 height 126
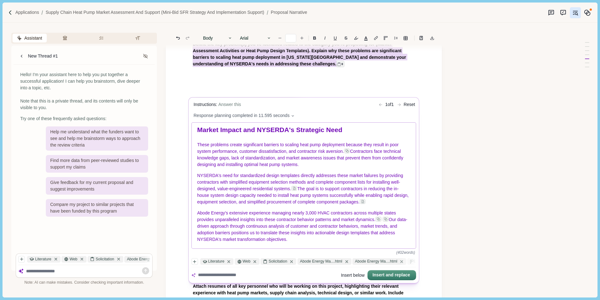
scroll to position [954, 0]
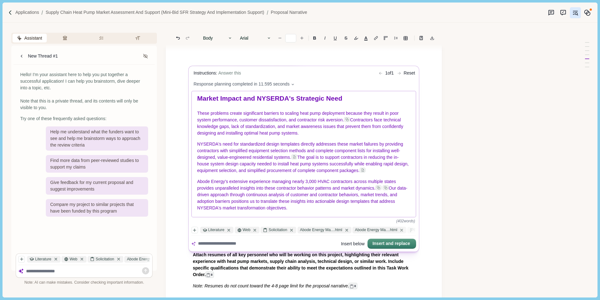
drag, startPoint x: 197, startPoint y: 180, endPoint x: 292, endPoint y: 206, distance: 98.7
click at [292, 206] on div "Abode Energy has identified critical barriers in heat pump system design and eq…" at bounding box center [304, 154] width 225 height 126
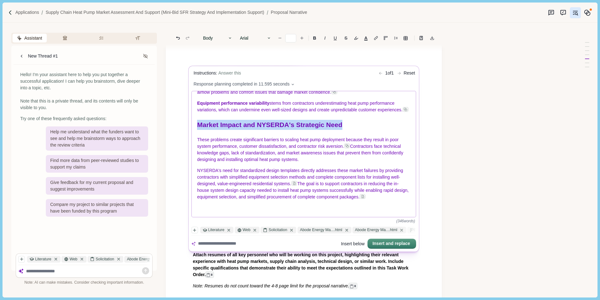
drag, startPoint x: 198, startPoint y: 122, endPoint x: 360, endPoint y: 126, distance: 162.4
click at [360, 126] on h1 "Market Impact and NYSERDA's Strategic Need" at bounding box center [305, 125] width 214 height 10
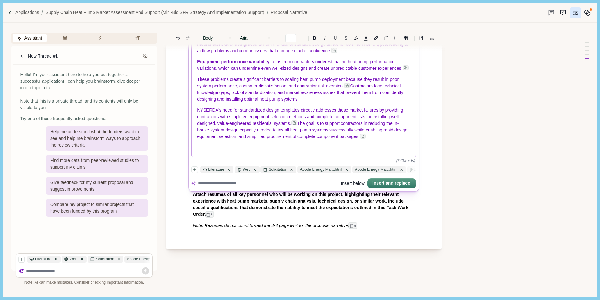
scroll to position [1017, 0]
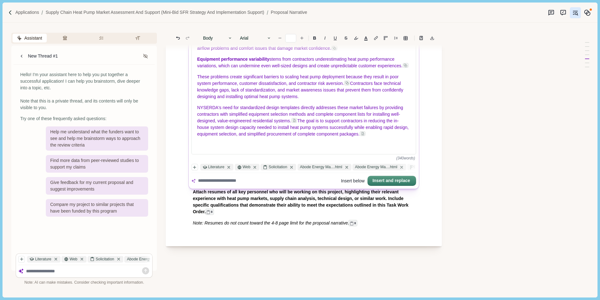
click at [357, 178] on button "Insert below" at bounding box center [353, 180] width 24 height 9
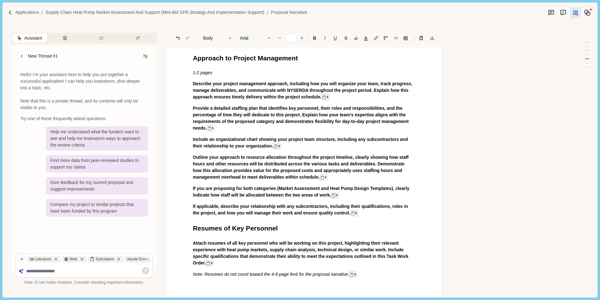
scroll to position [1236, 0]
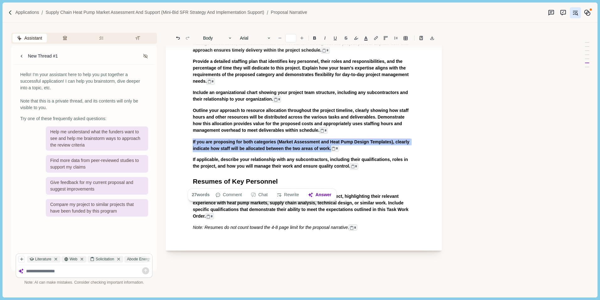
drag, startPoint x: 191, startPoint y: 175, endPoint x: 349, endPoint y: 183, distance: 158.2
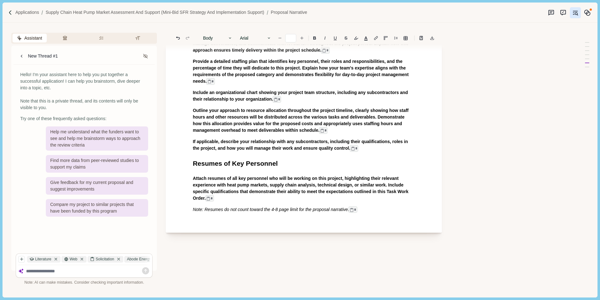
scroll to position [1299, 0]
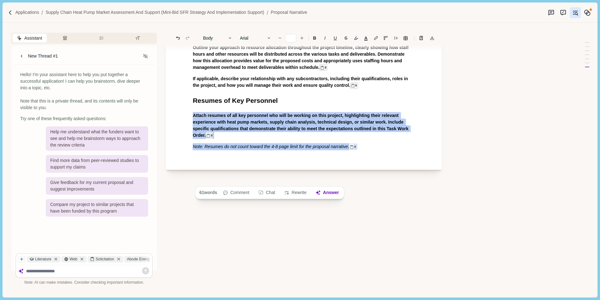
drag, startPoint x: 191, startPoint y: 150, endPoint x: 364, endPoint y: 180, distance: 175.9
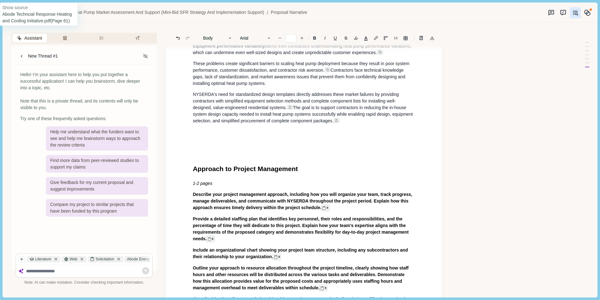
scroll to position [1079, 0]
click at [202, 146] on p at bounding box center [304, 142] width 222 height 7
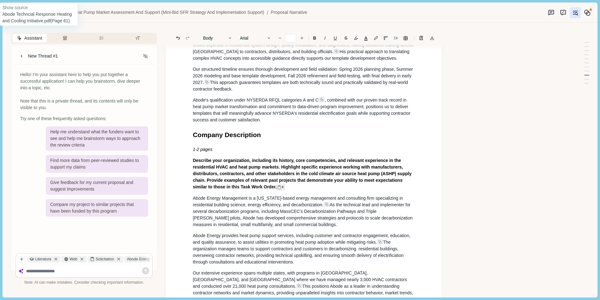
scroll to position [260, 0]
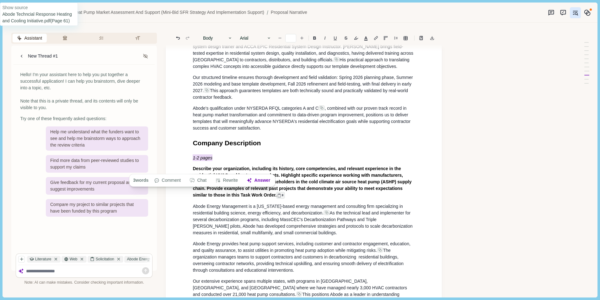
drag, startPoint x: 194, startPoint y: 168, endPoint x: 237, endPoint y: 168, distance: 43.7
click at [234, 161] on p "1-2 pages" at bounding box center [304, 157] width 222 height 7
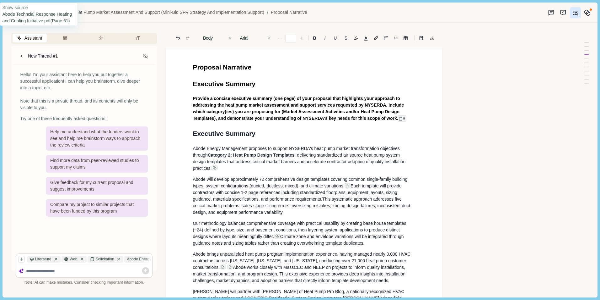
scroll to position [0, 0]
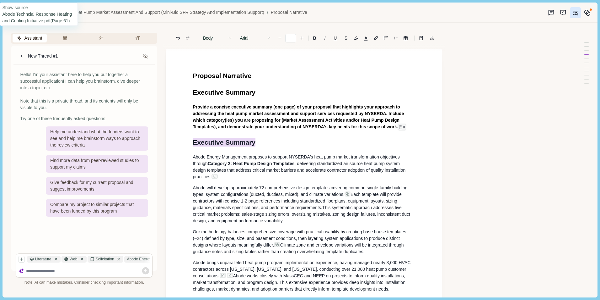
drag, startPoint x: 192, startPoint y: 141, endPoint x: 292, endPoint y: 145, distance: 100.9
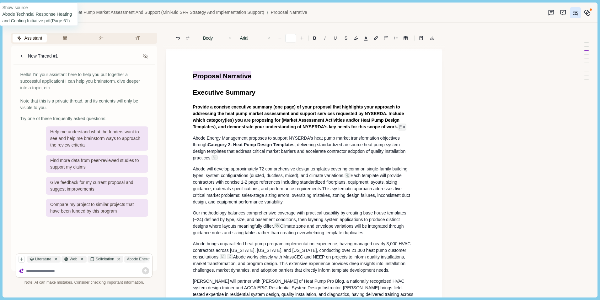
drag, startPoint x: 193, startPoint y: 75, endPoint x: 285, endPoint y: 78, distance: 91.4
click at [284, 78] on h1 "Proposal Narrative" at bounding box center [304, 76] width 222 height 10
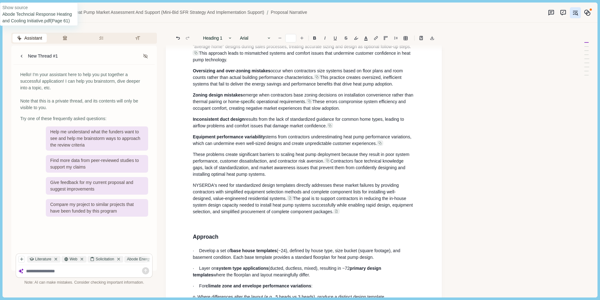
scroll to position [785, 0]
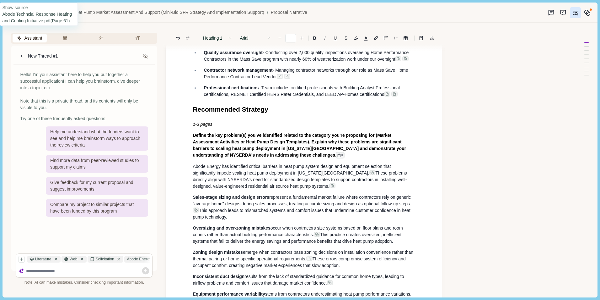
click at [282, 114] on h1 "Recommended Strategy" at bounding box center [304, 109] width 222 height 10
drag, startPoint x: 193, startPoint y: 149, endPoint x: 219, endPoint y: 148, distance: 26.4
click at [219, 148] on div "Executive Summary Provide a concise executive summary (one page) of your propos…" at bounding box center [303, 102] width 231 height 1633
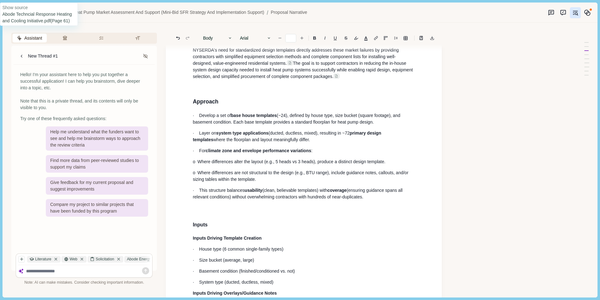
scroll to position [1068, 0]
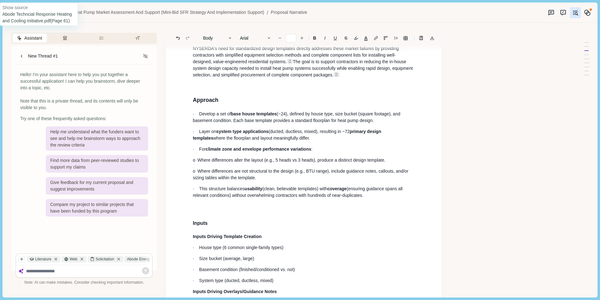
drag, startPoint x: 191, startPoint y: 135, endPoint x: 236, endPoint y: 134, distance: 44.9
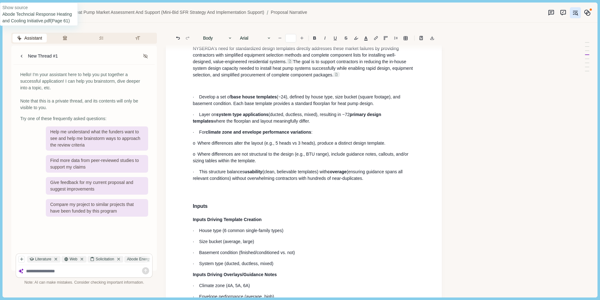
click at [199, 107] on p "· Develop a set of base house templates (~24), defined by house type, size buck…" at bounding box center [304, 100] width 222 height 13
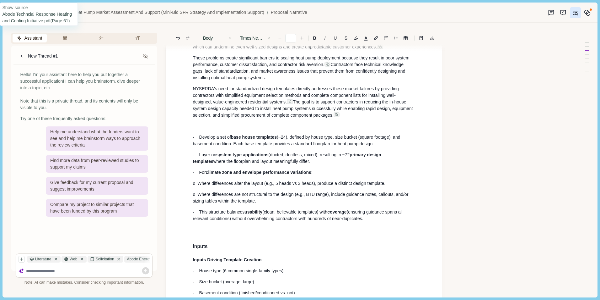
scroll to position [1036, 0]
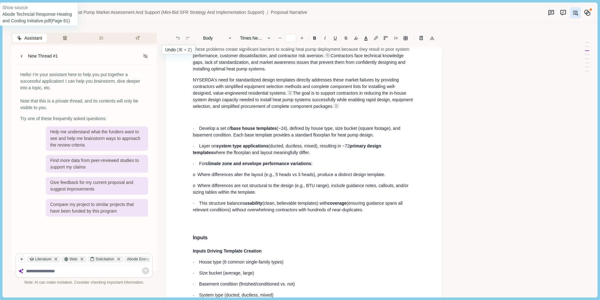
click at [179, 38] on icon "Undo" at bounding box center [178, 38] width 6 height 6
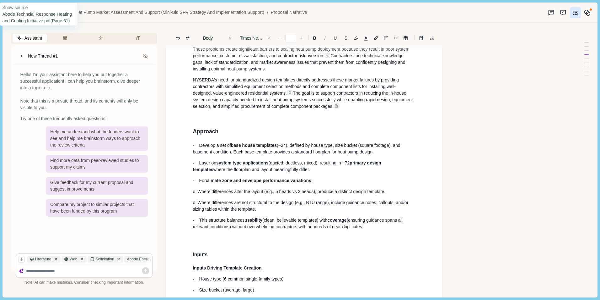
click at [212, 121] on p at bounding box center [304, 117] width 222 height 7
type input "**"
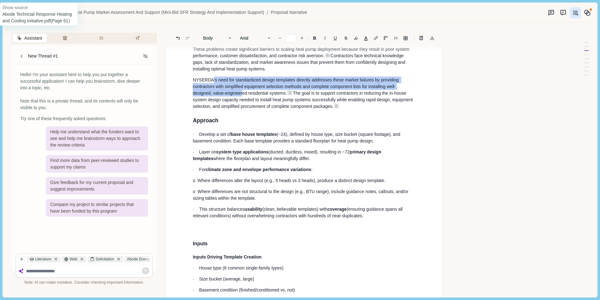
drag, startPoint x: 214, startPoint y: 116, endPoint x: 243, endPoint y: 124, distance: 29.9
click at [243, 110] on p "NYSERDA 's need for standardized design templates directly addresses these mark…" at bounding box center [304, 93] width 222 height 33
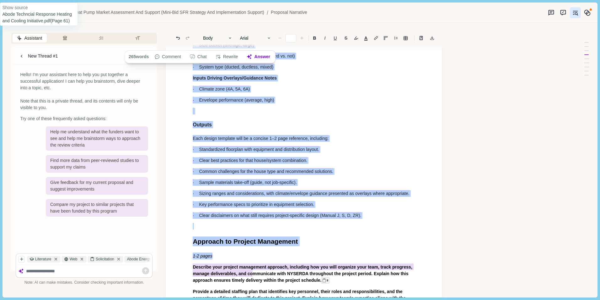
scroll to position [1299, 0]
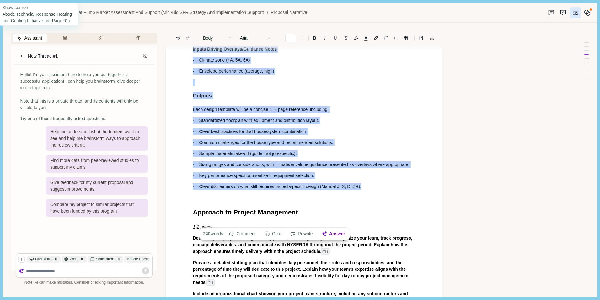
drag, startPoint x: 191, startPoint y: 167, endPoint x: 365, endPoint y: 220, distance: 182.0
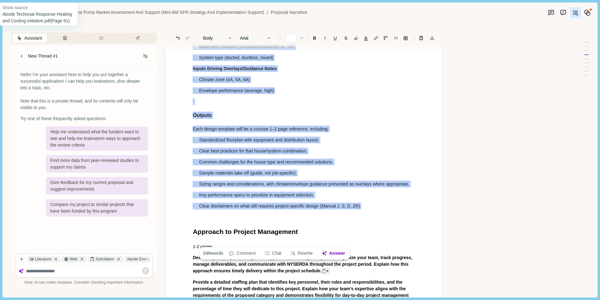
scroll to position [1236, 0]
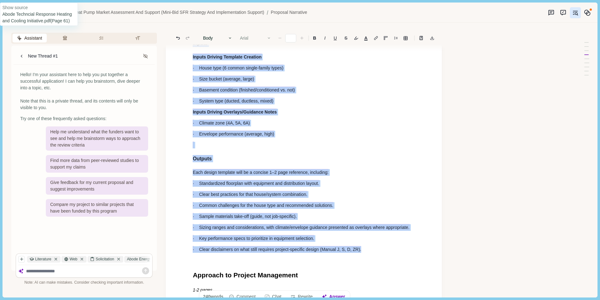
click at [269, 37] on icon "button" at bounding box center [269, 38] width 4 height 4
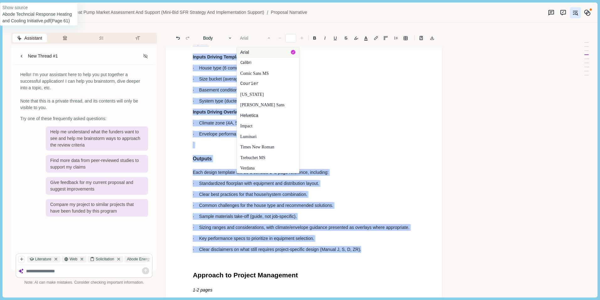
click at [256, 49] on button "Arial" at bounding box center [268, 52] width 62 height 10
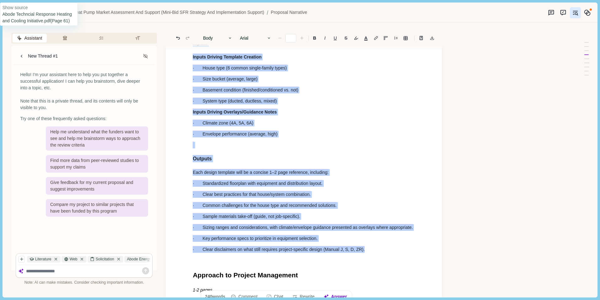
type input "**"
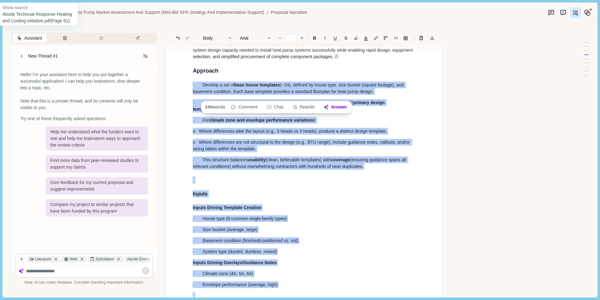
scroll to position [1079, 0]
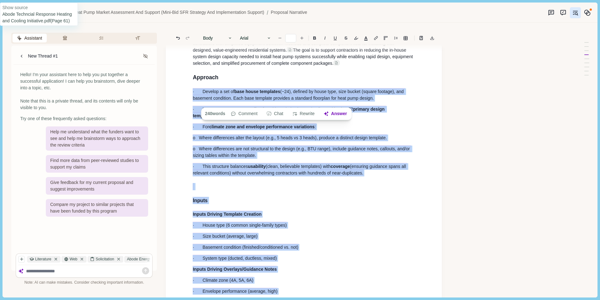
click at [299, 52] on span "NYSERDA's need for standardized design templates directly addresses these marke…" at bounding box center [296, 43] width 207 height 18
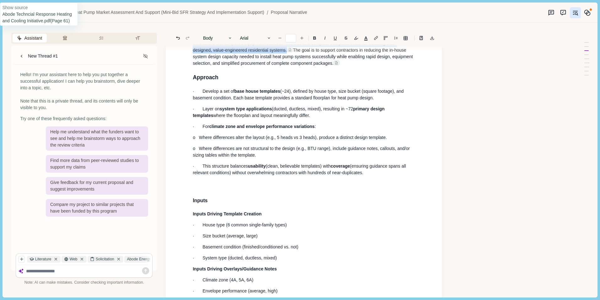
click at [295, 67] on p "NYSERDA's need for standardized design templates directly addresses these marke…" at bounding box center [304, 50] width 222 height 33
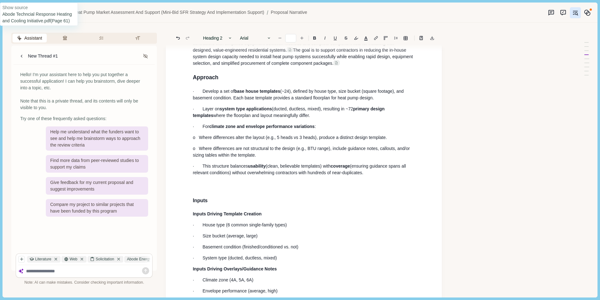
click at [263, 119] on p "· Layer on system type applications (ducted, ductless, mixed), resulting in ~72…" at bounding box center [304, 112] width 222 height 13
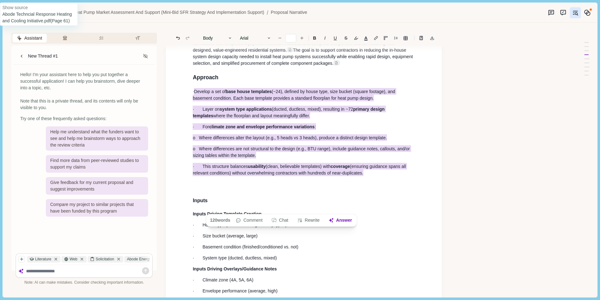
drag, startPoint x: 198, startPoint y: 126, endPoint x: 378, endPoint y: 205, distance: 197.3
click at [377, 190] on h3 at bounding box center [304, 186] width 222 height 8
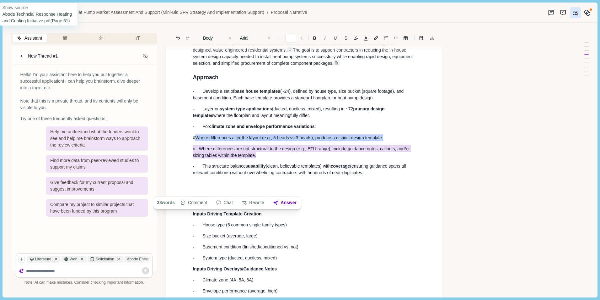
drag, startPoint x: 198, startPoint y: 172, endPoint x: 265, endPoint y: 187, distance: 68.9
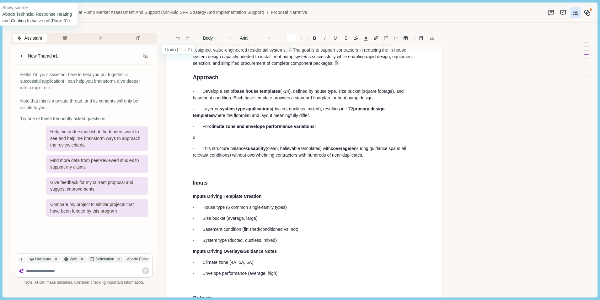
click at [179, 38] on icon "Undo" at bounding box center [178, 38] width 6 height 6
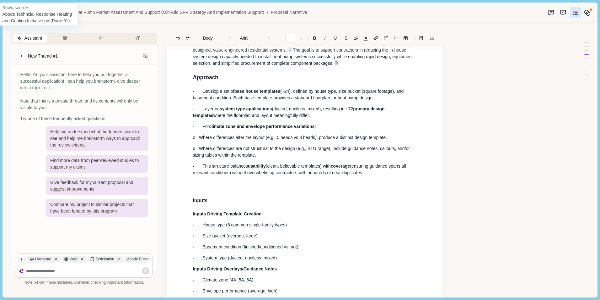
click at [224, 158] on p "o Where differences are not structural to the design (e.g., BTU range), include…" at bounding box center [304, 151] width 222 height 13
click at [197, 141] on p "o Where differences alter the layout (e.g., 5 heads vs 3 heads), produce a dist…" at bounding box center [304, 137] width 222 height 7
click at [197, 158] on p "o Where differences are not structural to the design (e.g., BTU range), include…" at bounding box center [304, 151] width 222 height 13
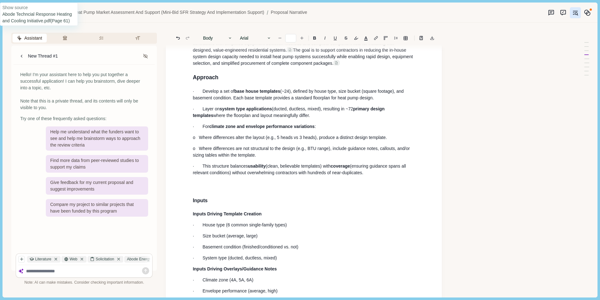
click at [202, 101] on p "· Develop a set of base house templates (~24), defined by house type, size buck…" at bounding box center [304, 94] width 222 height 13
click at [203, 119] on p "· Layer on system type applications (ducted, ductless, mixed), resulting in ~72…" at bounding box center [304, 112] width 222 height 13
click at [203, 130] on p "· For climate zone and envelope performance variations :" at bounding box center [304, 126] width 222 height 7
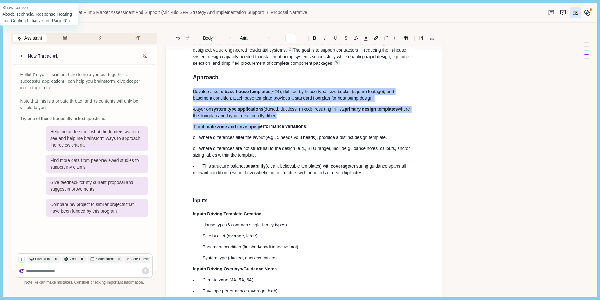
drag, startPoint x: 192, startPoint y: 125, endPoint x: 262, endPoint y: 155, distance: 75.8
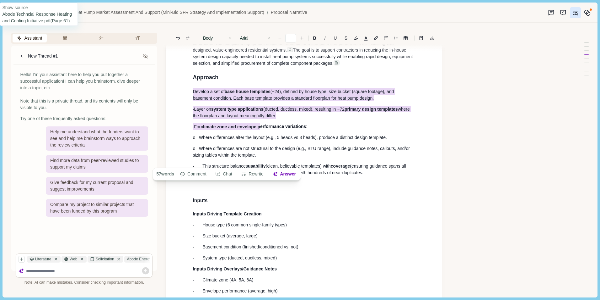
drag, startPoint x: 167, startPoint y: 168, endPoint x: 194, endPoint y: 165, distance: 27.2
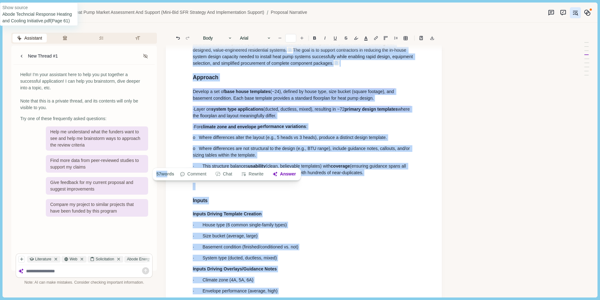
drag, startPoint x: 194, startPoint y: 165, endPoint x: 181, endPoint y: 198, distance: 36.2
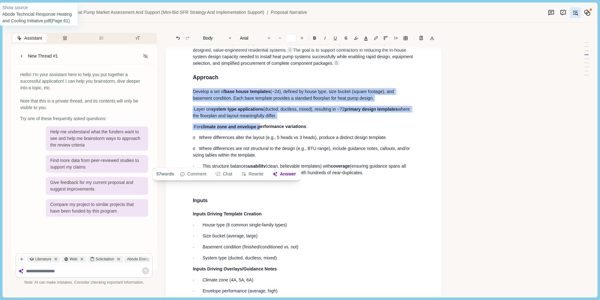
click at [194, 130] on span "·For" at bounding box center [197, 126] width 8 height 7
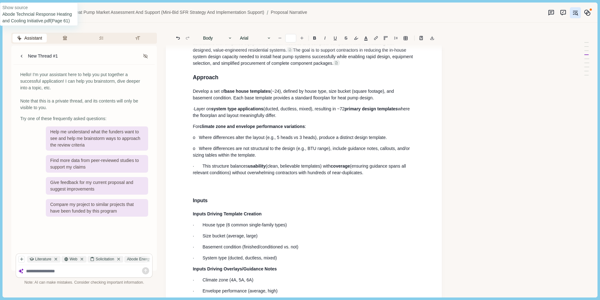
click at [195, 119] on p "·Layer on system type applications (ducted, ductless, mixed), resulting in ~72 …" at bounding box center [304, 112] width 222 height 13
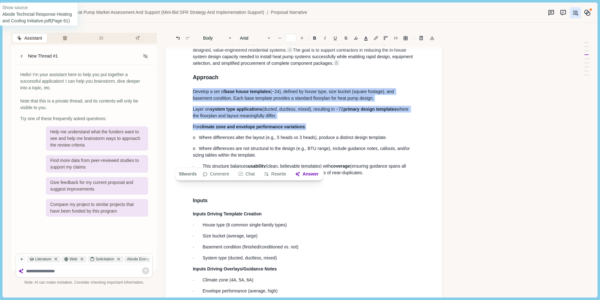
drag, startPoint x: 193, startPoint y: 126, endPoint x: 314, endPoint y: 159, distance: 125.3
click at [396, 38] on icon "Line height" at bounding box center [395, 38] width 3 height 3
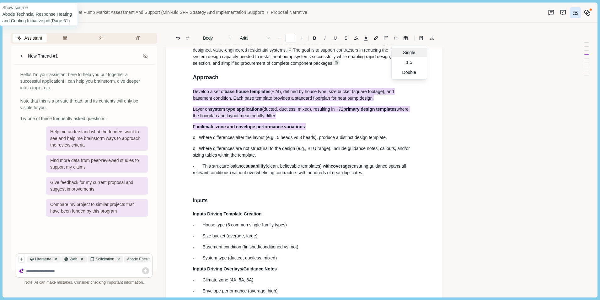
click at [411, 51] on div "Single" at bounding box center [409, 52] width 35 height 9
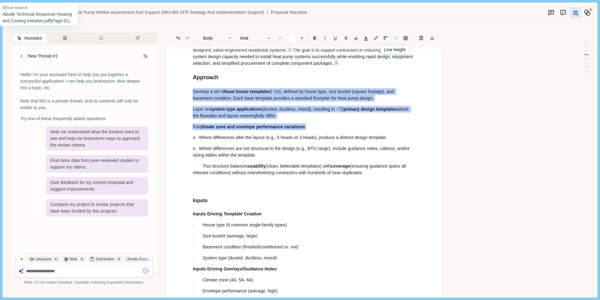
click at [394, 38] on icon "Line height" at bounding box center [396, 38] width 4 height 4
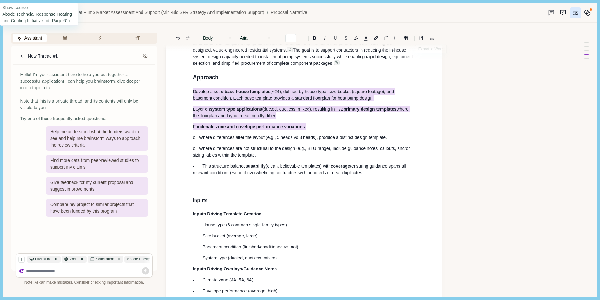
click at [458, 37] on div "Assistant Review Criteria Requirements Formatting New Thread #1 Hello! I'm your…" at bounding box center [290, 160] width 574 height 274
click at [231, 38] on icon "button" at bounding box center [230, 38] width 4 height 4
click at [231, 38] on div "Body Heading 1 Heading 2 Heading 3 Heading 4 Body" at bounding box center [218, 38] width 36 height 9
click at [507, 118] on div "Assistant Review Criteria Requirements Formatting New Thread #1 Hello! I'm your…" at bounding box center [290, 160] width 574 height 274
click at [350, 141] on p "o Where differences alter the layout (e.g., 5 heads vs 3 heads), produce a dist…" at bounding box center [304, 137] width 222 height 7
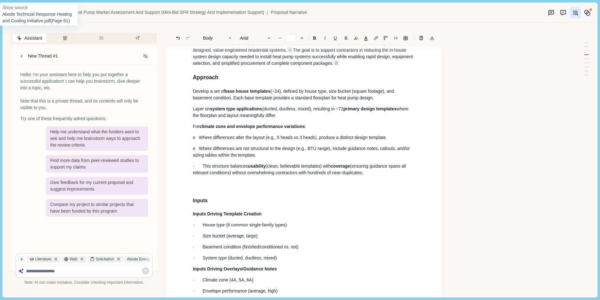
drag, startPoint x: 203, startPoint y: 202, endPoint x: 211, endPoint y: 202, distance: 8.2
click at [203, 176] on p "· This structure balances usability (clean, believable templates) with coverage…" at bounding box center [304, 169] width 222 height 13
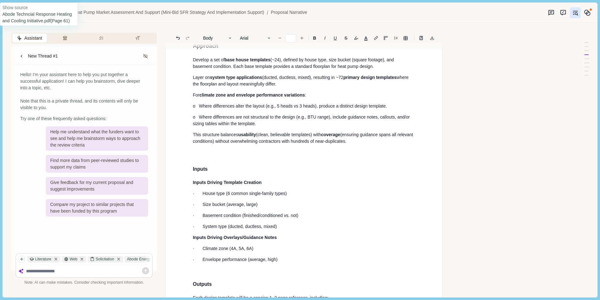
scroll to position [1142, 0]
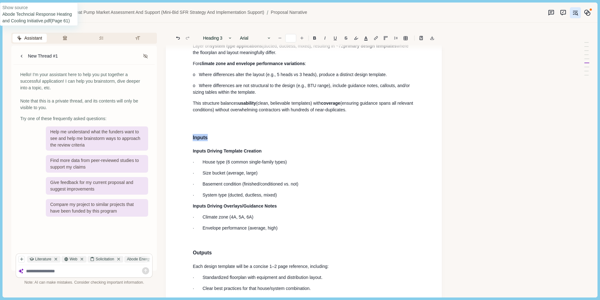
drag, startPoint x: 190, startPoint y: 173, endPoint x: 229, endPoint y: 171, distance: 39.6
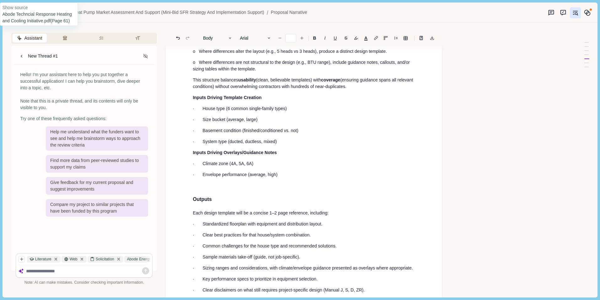
scroll to position [1205, 0]
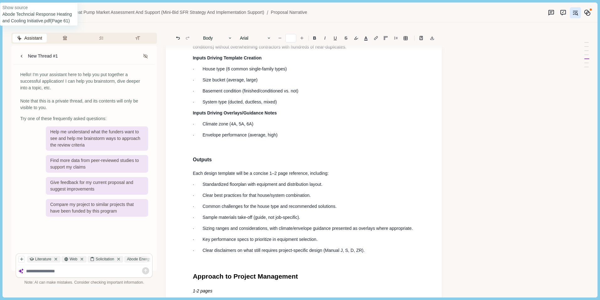
click at [202, 149] on p at bounding box center [304, 146] width 222 height 7
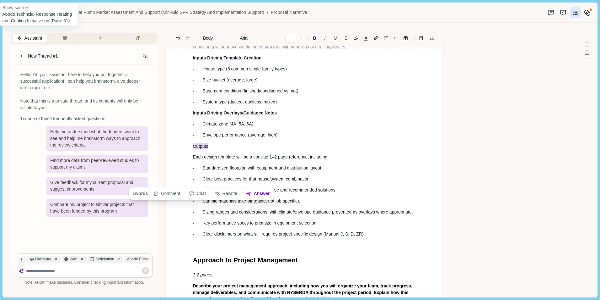
drag, startPoint x: 193, startPoint y: 181, endPoint x: 209, endPoint y: 180, distance: 15.4
click at [209, 149] on p "Outputs" at bounding box center [304, 146] width 222 height 7
drag, startPoint x: 196, startPoint y: 182, endPoint x: 218, endPoint y: 182, distance: 22.3
click at [218, 149] on p "Deliverables" at bounding box center [304, 146] width 222 height 7
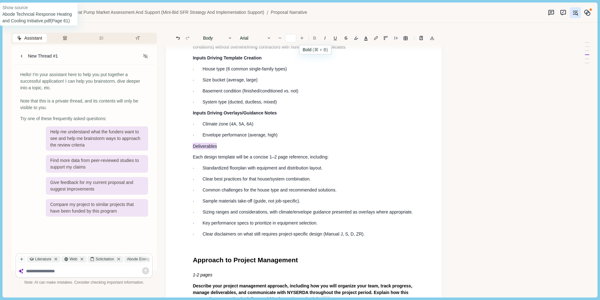
click at [315, 38] on b "B" at bounding box center [314, 38] width 3 height 4
click at [388, 160] on p "Each design template will be a concise 1–2 page reference, including:" at bounding box center [304, 157] width 222 height 7
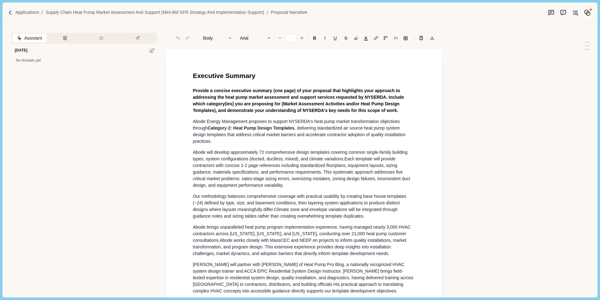
type input "**"
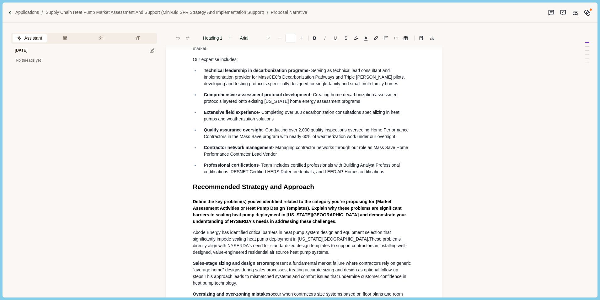
scroll to position [659, 0]
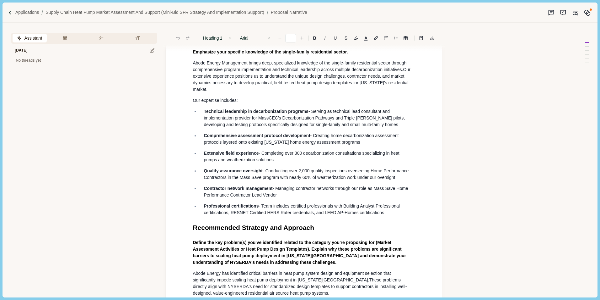
click at [230, 115] on div "Executive Summary Provide a concise executive summary (one page) of your propos…" at bounding box center [303, 188] width 231 height 1555
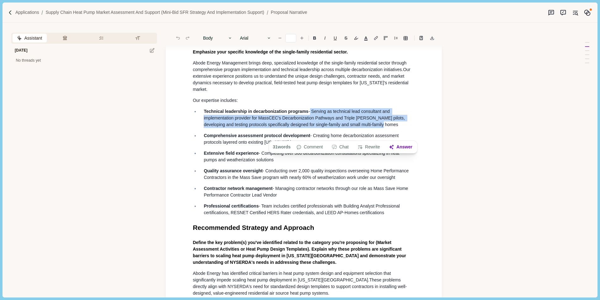
drag, startPoint x: 310, startPoint y: 120, endPoint x: 377, endPoint y: 133, distance: 68.4
click at [377, 128] on p "Technical leadership in decarbonization programs - Serving as technical lead co…" at bounding box center [307, 118] width 207 height 20
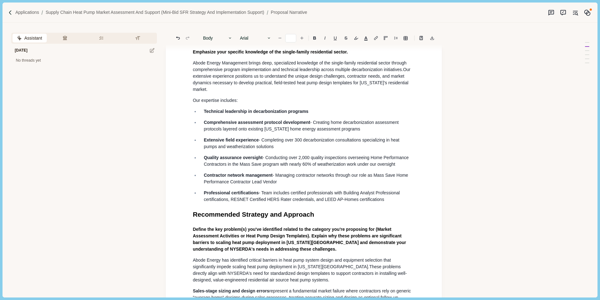
drag, startPoint x: 312, startPoint y: 132, endPoint x: 372, endPoint y: 138, distance: 60.6
click at [372, 132] on p "Comprehensive assessment protocol development - Creating home decarbonization a…" at bounding box center [307, 125] width 207 height 13
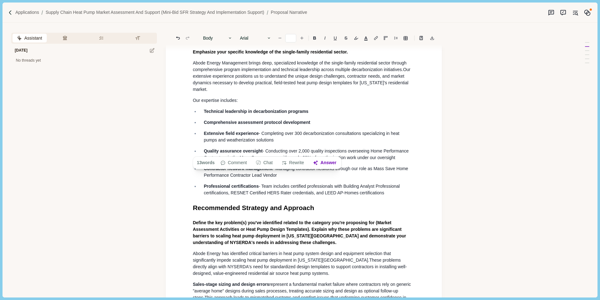
drag, startPoint x: 260, startPoint y: 143, endPoint x: 283, endPoint y: 151, distance: 24.0
click at [281, 143] on p "Extensive field experience - Completing over 300 decarbonization consultations …" at bounding box center [307, 136] width 207 height 13
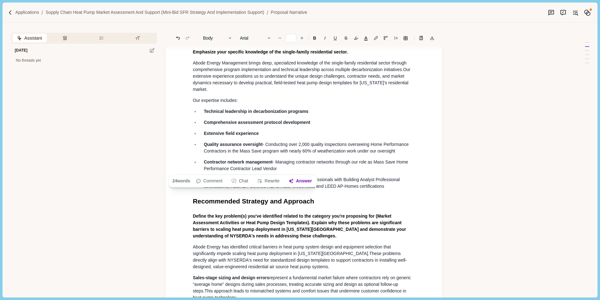
drag, startPoint x: 265, startPoint y: 155, endPoint x: 286, endPoint y: 165, distance: 23.5
click at [286, 154] on p "Quality assurance oversight - Conducting over 2,000 quality inspections oversee…" at bounding box center [307, 147] width 207 height 13
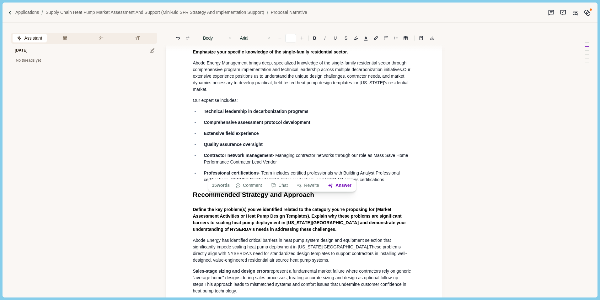
drag, startPoint x: 274, startPoint y: 166, endPoint x: 295, endPoint y: 172, distance: 21.7
click at [295, 165] on p "Contractor network management - Managing contractor networks through our role a…" at bounding box center [307, 158] width 207 height 13
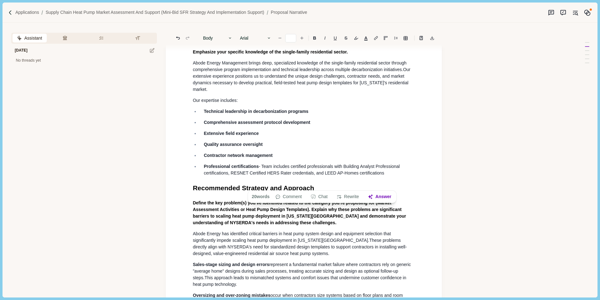
drag, startPoint x: 261, startPoint y: 177, endPoint x: 402, endPoint y: 187, distance: 142.0
click at [402, 176] on p "Professional certifications - Team includes certified professionals with Buildi…" at bounding box center [307, 169] width 207 height 13
click at [422, 160] on div "Executive Summary Provide a concise executive summary (one page) of your propos…" at bounding box center [304, 168] width 276 height 1556
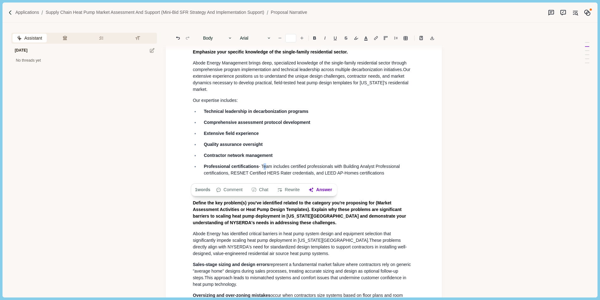
click at [265, 175] on span "- Team includes certified professionals with Building Analyst Professional cert…" at bounding box center [302, 170] width 197 height 12
click at [313, 189] on div "Executive Summary Provide a concise executive summary (one page) of your propos…" at bounding box center [303, 168] width 231 height 1515
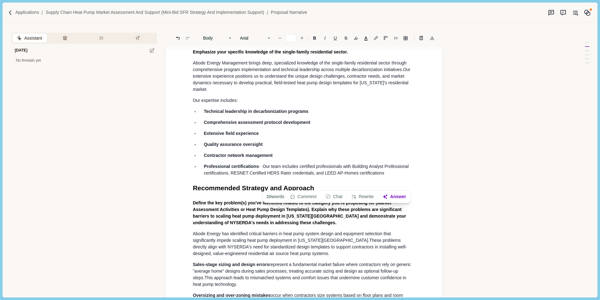
drag, startPoint x: 265, startPoint y: 176, endPoint x: 412, endPoint y: 183, distance: 147.1
click at [412, 176] on li "Professional certifications - Our team includes certified professionals with Bu…" at bounding box center [307, 169] width 216 height 13
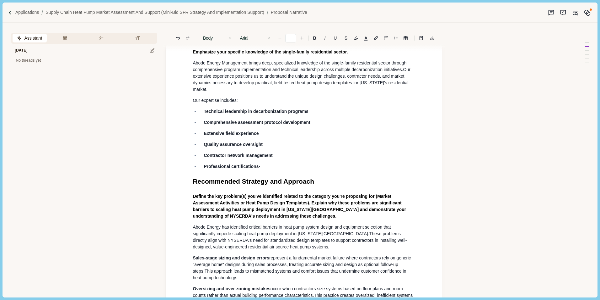
click at [213, 93] on p "Abode Energy Management brings deep, specialized knowledge of the single-family…" at bounding box center [304, 76] width 222 height 33
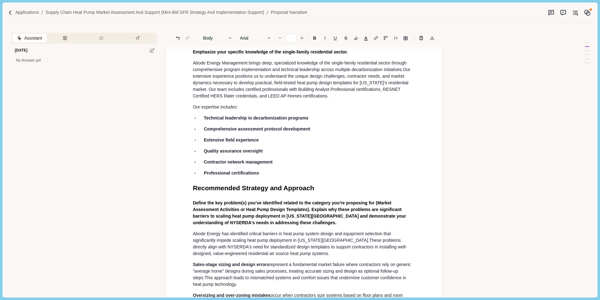
drag, startPoint x: 203, startPoint y: 183, endPoint x: 293, endPoint y: 182, distance: 90.8
click at [293, 176] on li "Professional certifications -" at bounding box center [307, 173] width 216 height 7
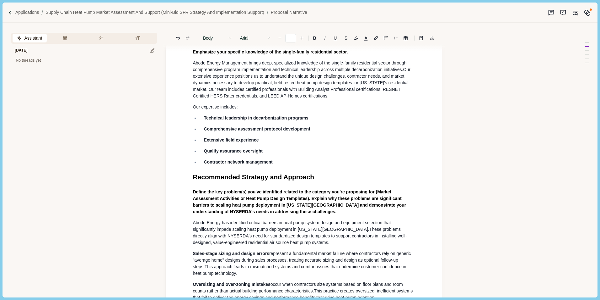
click at [201, 109] on span "Our expertise includes:" at bounding box center [215, 106] width 45 height 5
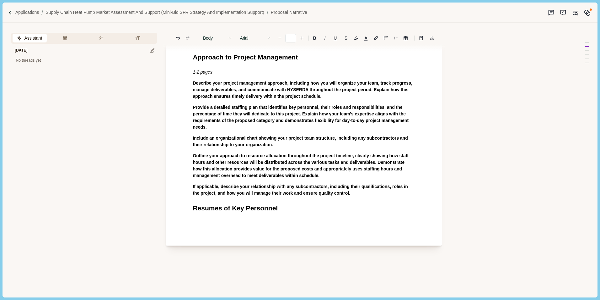
scroll to position [1350, 0]
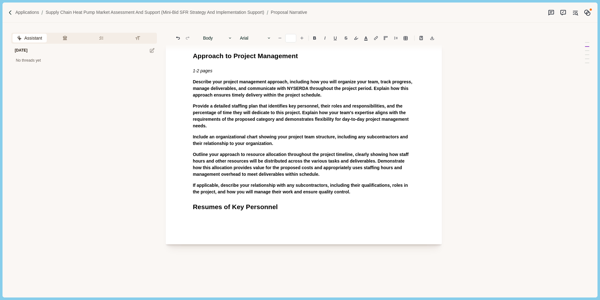
click at [333, 98] on p "Describe your project management approach, including how you will organize your…" at bounding box center [304, 89] width 222 height 20
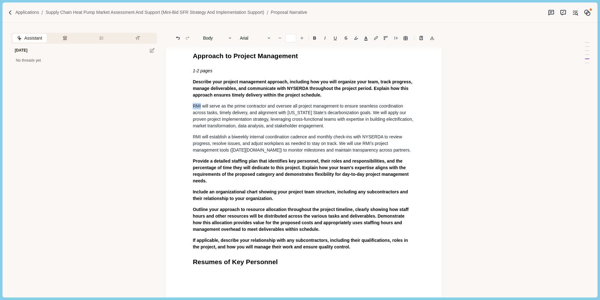
type input "**"
drag, startPoint x: 193, startPoint y: 126, endPoint x: 201, endPoint y: 126, distance: 7.9
click at [201, 126] on span "RMI will serve as the prime contractor and oversee all project management to en…" at bounding box center [304, 115] width 222 height 25
drag, startPoint x: 287, startPoint y: 133, endPoint x: 350, endPoint y: 131, distance: 63.5
click at [350, 128] on span "Abode will serve as the prime contractor and oversee all project management to …" at bounding box center [304, 115] width 222 height 25
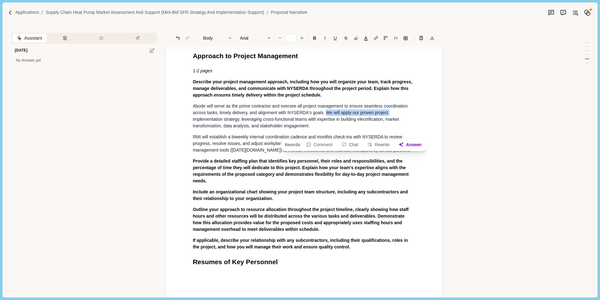
drag, startPoint x: 323, startPoint y: 133, endPoint x: 401, endPoint y: 133, distance: 78.2
click at [401, 129] on p "Abode will serve as the prime contractor and oversee all project management to …" at bounding box center [304, 116] width 222 height 26
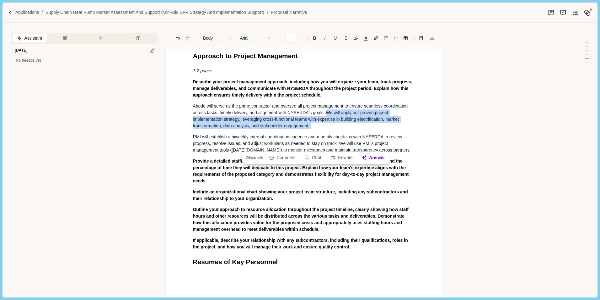
drag, startPoint x: 323, startPoint y: 130, endPoint x: 334, endPoint y: 144, distance: 16.8
click at [334, 129] on p "Abode will serve as the prime contractor and oversee all project management to …" at bounding box center [304, 116] width 222 height 26
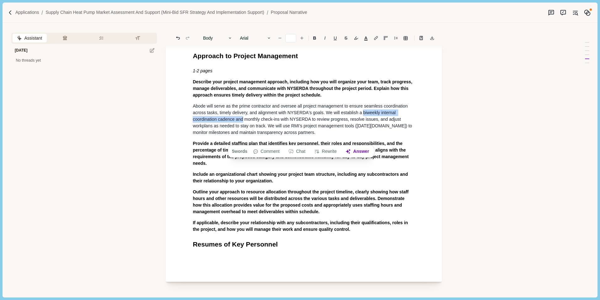
drag, startPoint x: 359, startPoint y: 133, endPoint x: 244, endPoint y: 139, distance: 115.1
click at [244, 128] on span "Abode will serve as the prime contractor and oversee all project management to …" at bounding box center [301, 115] width 216 height 25
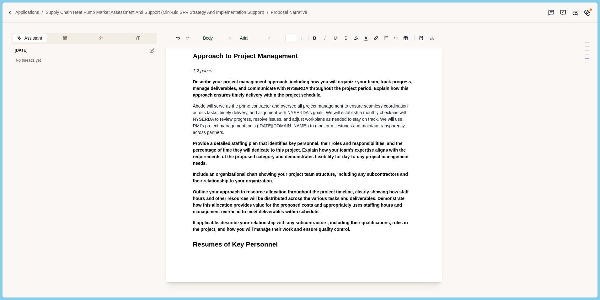
click at [301, 128] on span "Abode will serve as the prime contractor and oversee all project management to …" at bounding box center [301, 115] width 216 height 25
click at [326, 128] on span "Abode will serve as the prime contractor and oversee all project management to …" at bounding box center [302, 115] width 218 height 25
drag, startPoint x: 405, startPoint y: 139, endPoint x: 414, endPoint y: 139, distance: 8.5
click at [409, 128] on span "Abode will serve as the prime contractor and oversee all project management to …" at bounding box center [301, 115] width 216 height 25
drag, startPoint x: 404, startPoint y: 139, endPoint x: 413, endPoint y: 139, distance: 9.1
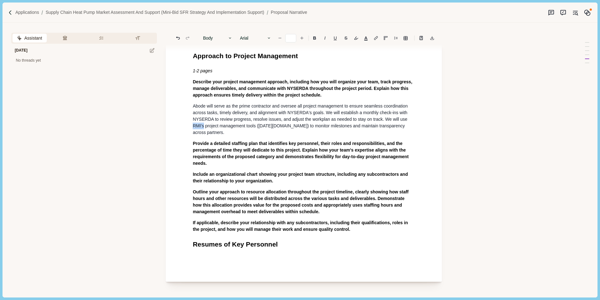
click at [409, 128] on span "Abode will serve as the prime contractor and oversee all project management to …" at bounding box center [301, 115] width 216 height 25
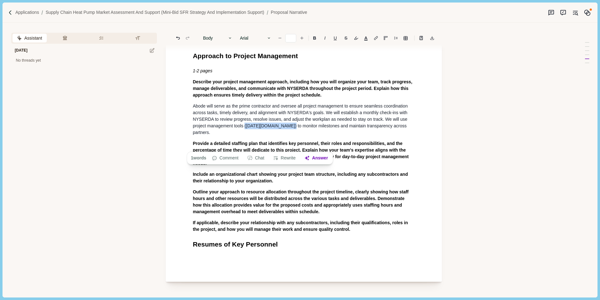
drag, startPoint x: 245, startPoint y: 146, endPoint x: 274, endPoint y: 144, distance: 29.0
click at [274, 136] on p "Abode will serve as the prime contractor and oversee all project management to …" at bounding box center [304, 119] width 222 height 33
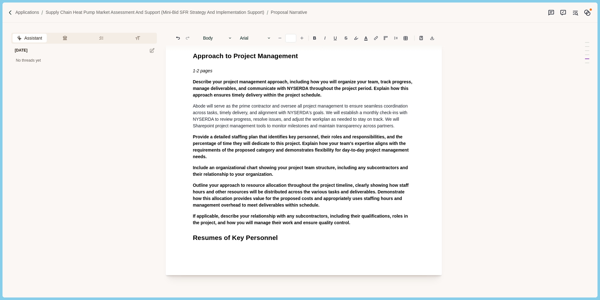
click at [215, 160] on p "Provide a detailed staffing plan that identifies key personnel, their roles and…" at bounding box center [304, 146] width 222 height 26
click at [356, 226] on p "If applicable, describe your relationship with any subcontractors, including th…" at bounding box center [304, 219] width 222 height 13
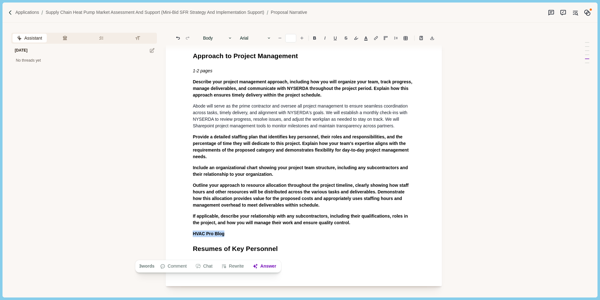
drag, startPoint x: 193, startPoint y: 254, endPoint x: 225, endPoint y: 255, distance: 31.4
click at [225, 237] on p "HVAC Pro Blog" at bounding box center [304, 233] width 222 height 7
click at [315, 37] on b "B" at bounding box center [314, 38] width 3 height 4
click at [314, 38] on b "B" at bounding box center [314, 38] width 3 height 4
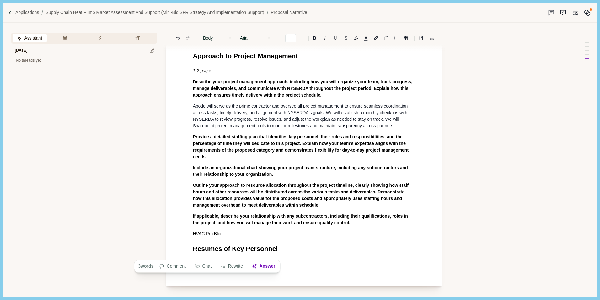
click at [240, 237] on p "HVAC Pro Blog" at bounding box center [304, 233] width 222 height 7
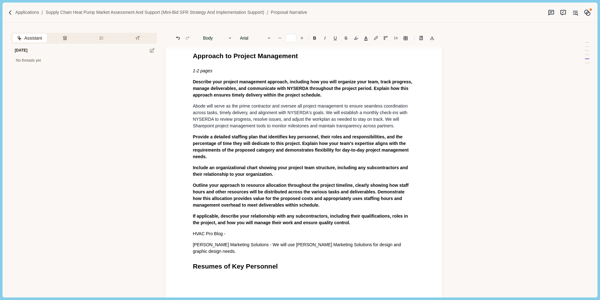
click at [299, 177] on p "Include an organizational chart showing your project team structure, including …" at bounding box center [304, 170] width 222 height 13
click at [228, 160] on p "Provide a detailed staffing plan that identifies key personnel, their roles and…" at bounding box center [304, 146] width 222 height 26
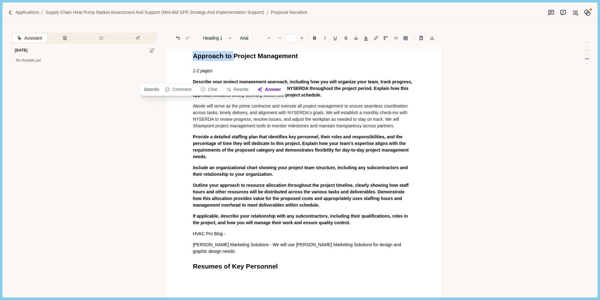
drag, startPoint x: 192, startPoint y: 76, endPoint x: 233, endPoint y: 77, distance: 40.5
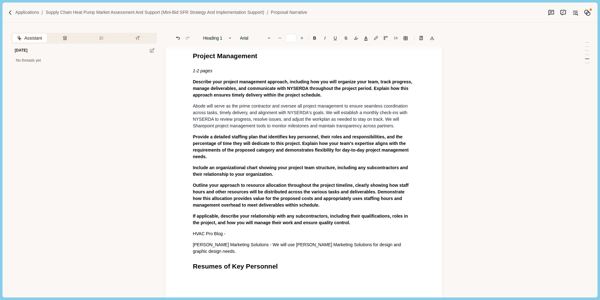
click at [272, 61] on h1 "Project Management" at bounding box center [304, 56] width 222 height 10
drag, startPoint x: 193, startPoint y: 91, endPoint x: 219, endPoint y: 87, distance: 26.3
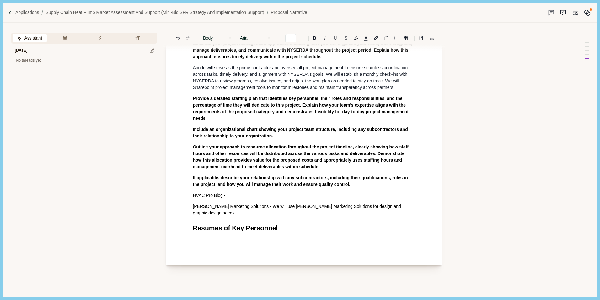
scroll to position [1382, 0]
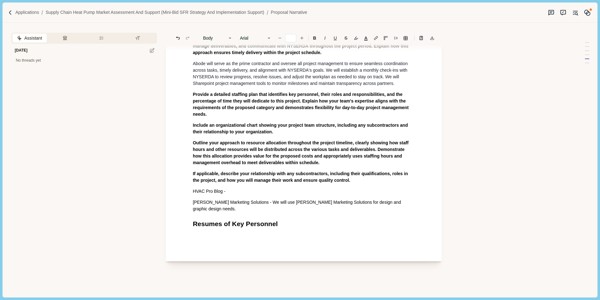
click at [336, 166] on p "Outline your approach to resource allocation throughout the project timeline, c…" at bounding box center [304, 152] width 222 height 26
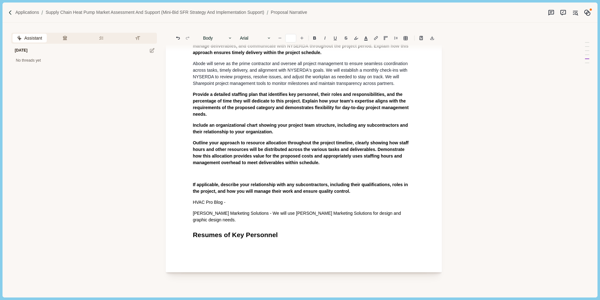
click at [205, 177] on p at bounding box center [304, 173] width 222 height 7
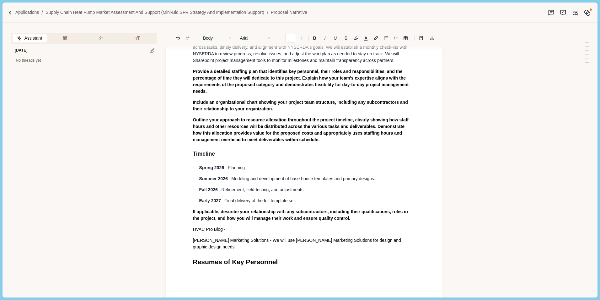
scroll to position [1413, 0]
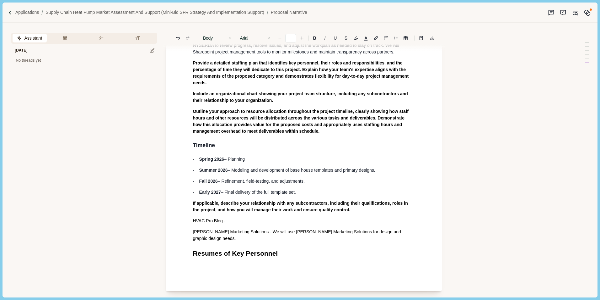
click at [340, 241] on span "[PERSON_NAME] Marketing Solutions - We will use [PERSON_NAME] Marketing Solutio…" at bounding box center [297, 235] width 209 height 12
click at [409, 241] on p "[PERSON_NAME] Marketing Solutions - We will use [PERSON_NAME] Marketing Solutio…" at bounding box center [304, 234] width 222 height 13
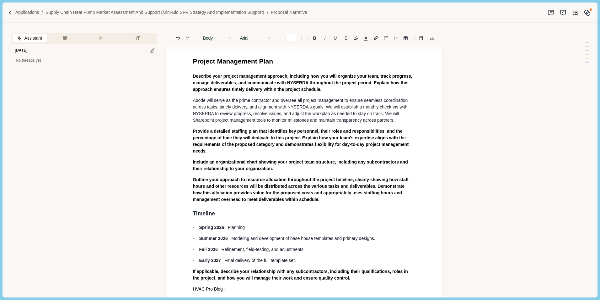
scroll to position [1319, 0]
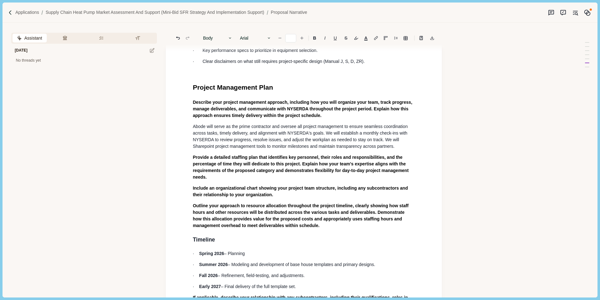
click at [404, 149] on p "Abode will serve as the prime contractor and oversee all project management to …" at bounding box center [304, 136] width 222 height 26
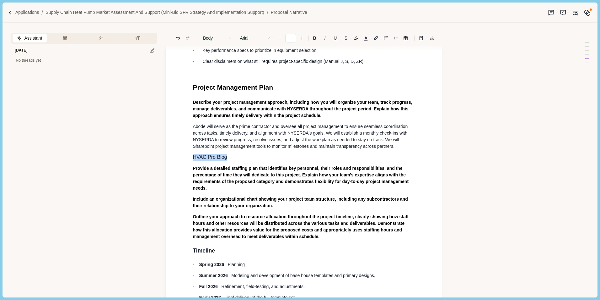
drag, startPoint x: 193, startPoint y: 177, endPoint x: 244, endPoint y: 177, distance: 51.2
click at [281, 38] on icon "Decrease font size" at bounding box center [280, 38] width 4 height 4
type input "**"
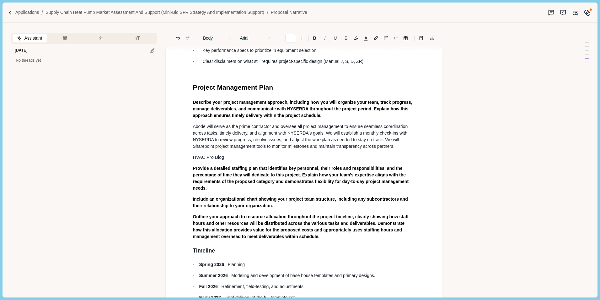
click at [216, 191] on p "Provide a detailed staffing plan that identifies key personnel, their roles and…" at bounding box center [304, 178] width 222 height 26
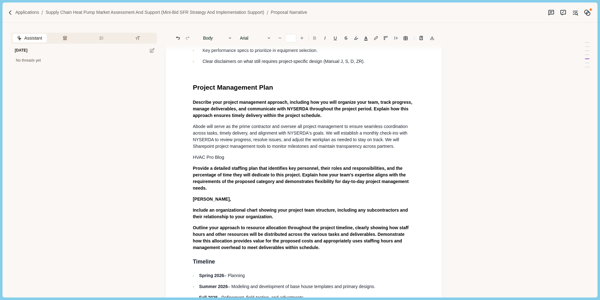
click at [315, 40] on b "B" at bounding box center [314, 38] width 3 height 4
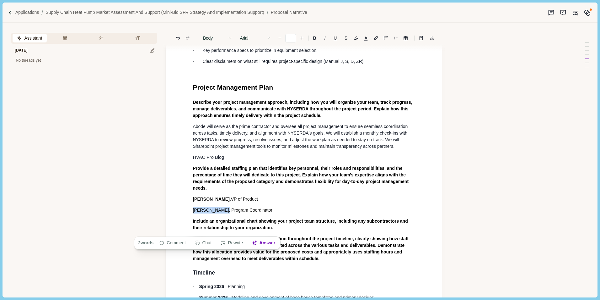
drag, startPoint x: 193, startPoint y: 231, endPoint x: 221, endPoint y: 230, distance: 28.6
click at [221, 212] on span "[PERSON_NAME], Program Coordinator" at bounding box center [233, 209] width 80 height 5
click at [315, 37] on b "B" at bounding box center [314, 38] width 3 height 4
click at [310, 202] on p "[PERSON_NAME], VP of Product" at bounding box center [304, 199] width 222 height 7
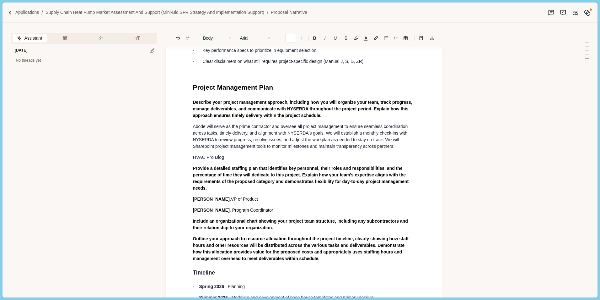
click at [28, 60] on div "No threads yet" at bounding box center [84, 61] width 146 height 6
click at [150, 52] on icon at bounding box center [152, 50] width 4 height 4
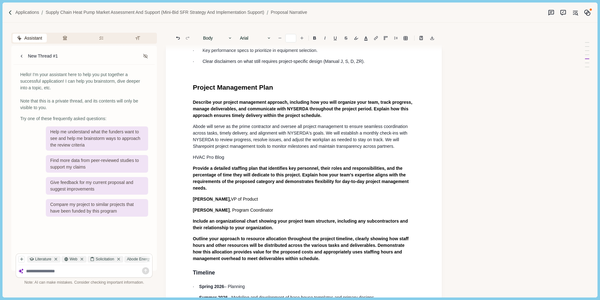
drag, startPoint x: 32, startPoint y: 273, endPoint x: 36, endPoint y: 270, distance: 4.8
click at [32, 273] on textarea at bounding box center [88, 270] width 124 height 5
click at [126, 273] on textarea "**********" at bounding box center [88, 270] width 124 height 5
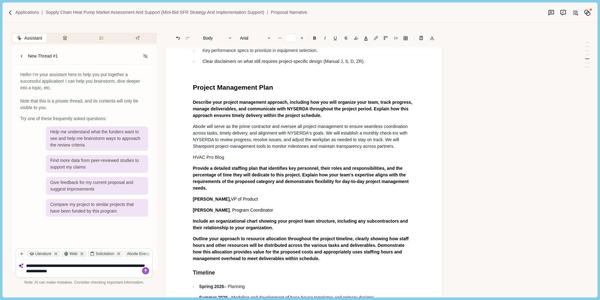
type textarea "**********"
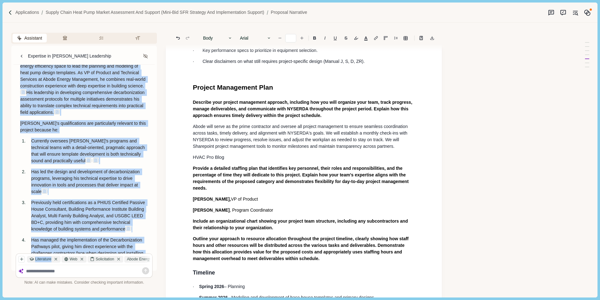
scroll to position [140, 0]
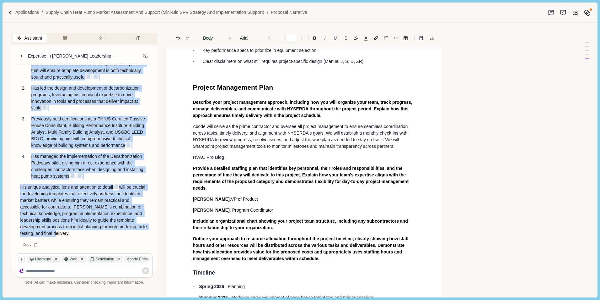
drag, startPoint x: 20, startPoint y: 96, endPoint x: 82, endPoint y: 232, distance: 149.4
click at [82, 232] on div "[PERSON_NAME] brings over 15 years of experience in the energy efficiency space…" at bounding box center [84, 105] width 137 height 264
copy div "[PERSON_NAME] brings over 15 years of experience in the energy efficiency space…"
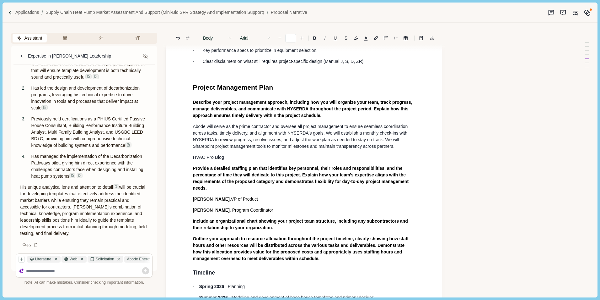
click at [260, 202] on p "[PERSON_NAME], VP of Product" at bounding box center [304, 199] width 222 height 7
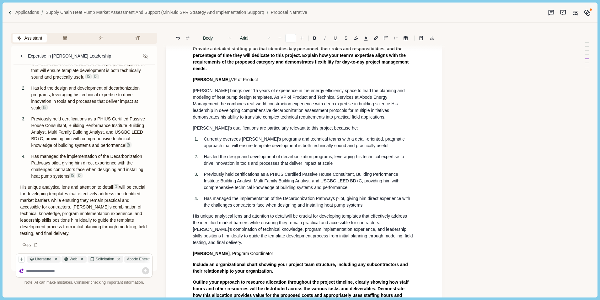
scroll to position [1440, 0]
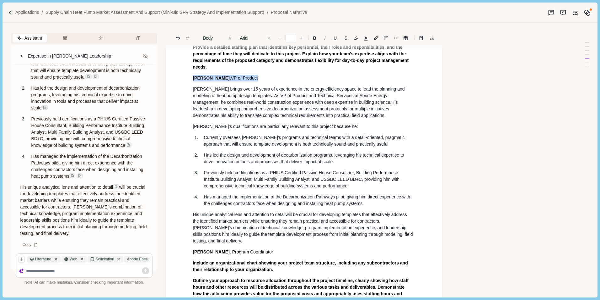
drag, startPoint x: 193, startPoint y: 97, endPoint x: 263, endPoint y: 96, distance: 71.0
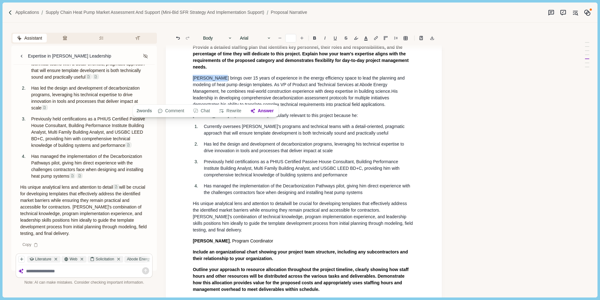
drag, startPoint x: 192, startPoint y: 98, endPoint x: 218, endPoint y: 99, distance: 26.4
click at [315, 37] on b "B" at bounding box center [314, 38] width 3 height 4
click at [372, 119] on p "[PERSON_NAME]'s qualifications are particularly relevant to this project becaus…" at bounding box center [304, 115] width 222 height 7
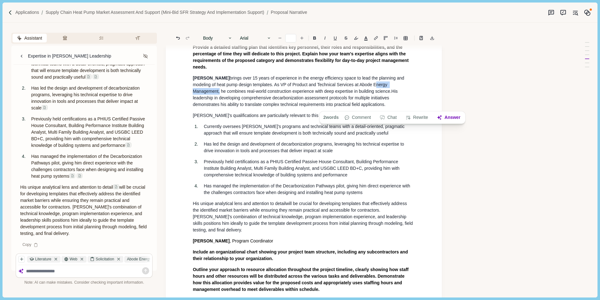
drag, startPoint x: 373, startPoint y: 104, endPoint x: 412, endPoint y: 105, distance: 38.9
click at [406, 94] on span "brings over 15 years of experience in the energy efficiency space to lead the p…" at bounding box center [299, 84] width 213 height 18
drag, startPoint x: 354, startPoint y: 104, endPoint x: 371, endPoint y: 105, distance: 17.0
click at [371, 94] on span "brings over 15 years of experience in the energy efficiency space to lead the p…" at bounding box center [303, 84] width 221 height 18
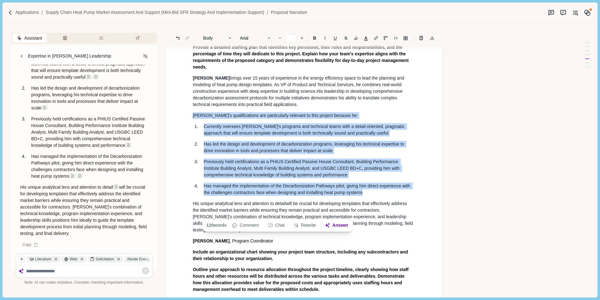
drag, startPoint x: 191, startPoint y: 135, endPoint x: 366, endPoint y: 211, distance: 190.5
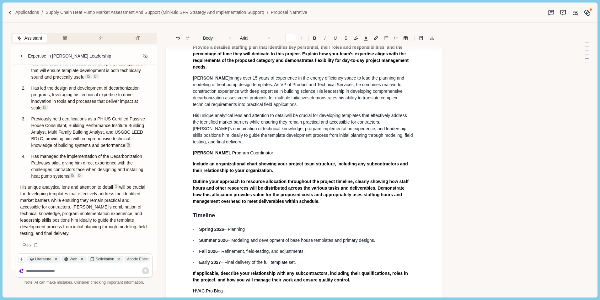
click at [310, 108] on p "[PERSON_NAME] brings over 15 years of experience in the energy efficiency space…" at bounding box center [304, 91] width 222 height 33
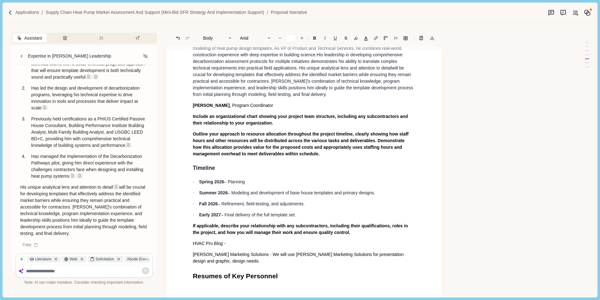
scroll to position [1534, 0]
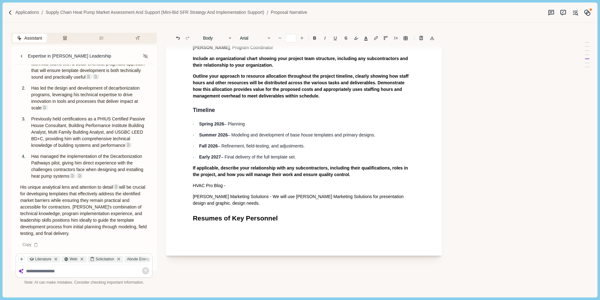
click at [194, 205] on span "[PERSON_NAME] Marketing Solutions - We will use [PERSON_NAME] Marketing Solutio…" at bounding box center [299, 200] width 212 height 12
click at [252, 206] on p "[PERSON_NAME] Marketing Solutions - We will use [PERSON_NAME] Marketing Solutio…" at bounding box center [304, 199] width 222 height 13
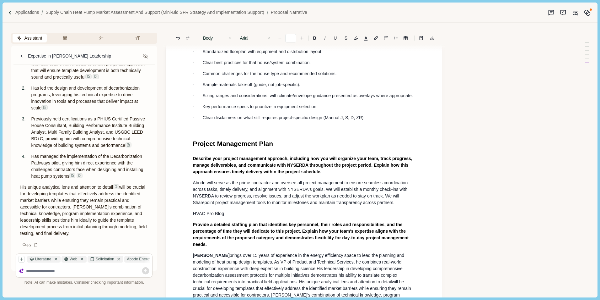
scroll to position [1251, 0]
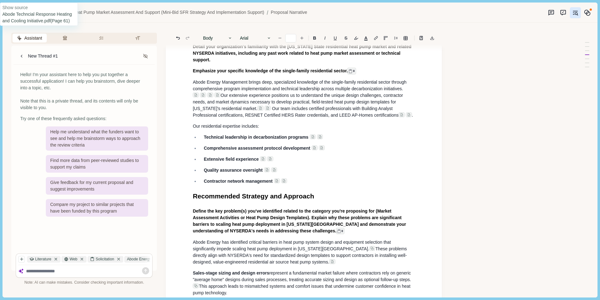
scroll to position [640, 0]
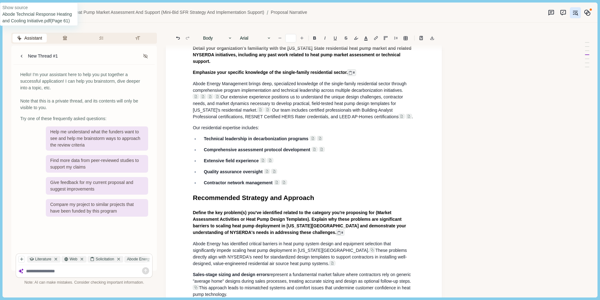
click at [91, 26] on div "Assistant Review Criteria Requirements Formatting New Thread #1 Hello! I'm your…" at bounding box center [84, 160] width 146 height 274
click at [75, 6] on div "Applications Supply Chain Heat Pump Market Assessment and Support (Mini-Bid SFR…" at bounding box center [300, 13] width 595 height 20
drag, startPoint x: 89, startPoint y: 8, endPoint x: 85, endPoint y: 8, distance: 4.4
click at [89, 8] on div "Applications Supply Chain Heat Pump Market Assessment and Support (Mini-Bid SFR…" at bounding box center [300, 13] width 595 height 20
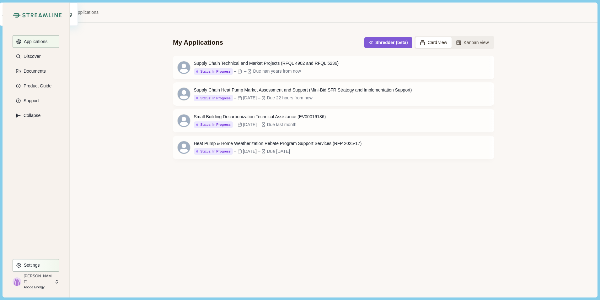
click at [41, 264] on button "Settings" at bounding box center [36, 265] width 47 height 13
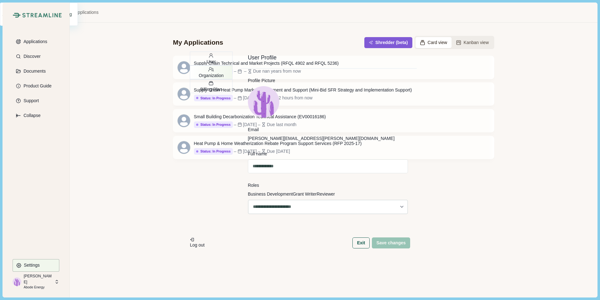
click at [190, 73] on p "Organization" at bounding box center [211, 75] width 42 height 7
select select "*****"
select select "******"
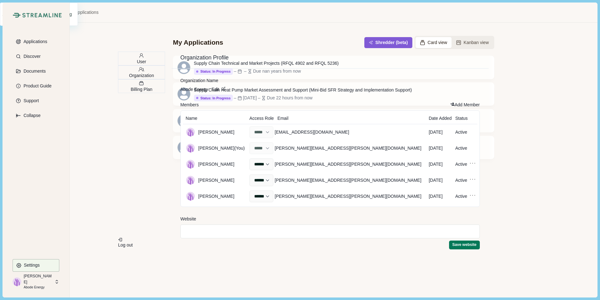
click at [457, 108] on button "Add Member" at bounding box center [466, 104] width 30 height 7
select select "******"
select select "*****"
select select "******"
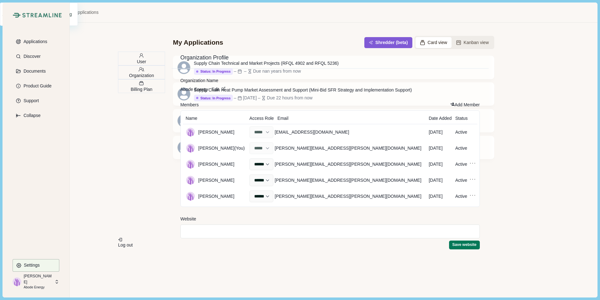
select select "******"
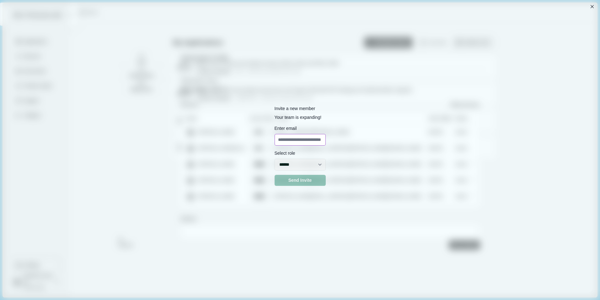
click at [315, 141] on input at bounding box center [300, 140] width 51 height 12
type input "**********"
click at [326, 169] on select "***** ***** ******" at bounding box center [300, 165] width 51 height 12
click at [326, 167] on select "***** ***** ******" at bounding box center [300, 165] width 51 height 12
click at [302, 182] on button "Send Invite" at bounding box center [300, 180] width 51 height 11
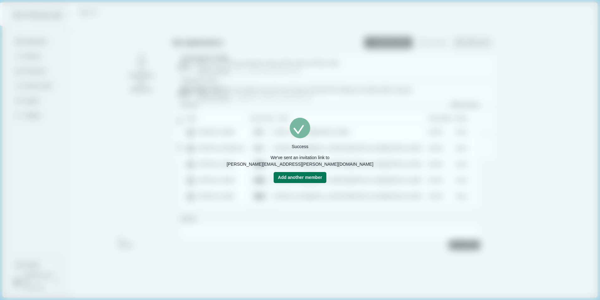
select select "******"
select select "*****"
select select "******"
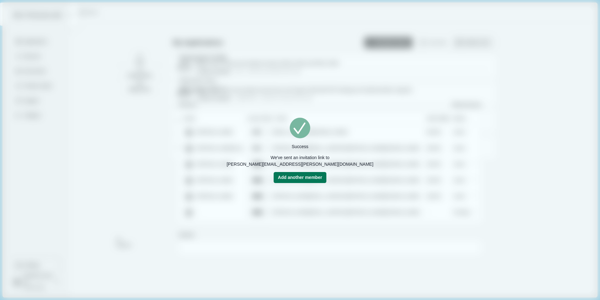
click at [406, 158] on div "Success We've sent an invitation link to mike.ostiguy@abodeenergy.com Add anoth…" at bounding box center [300, 150] width 600 height 300
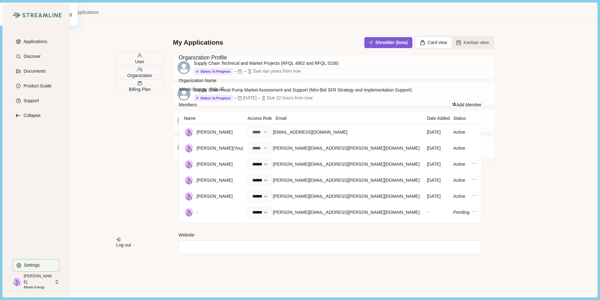
select select "*****"
select select "******"
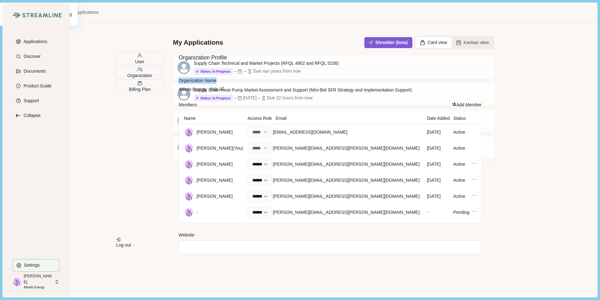
drag, startPoint x: 375, startPoint y: 53, endPoint x: 393, endPoint y: 83, distance: 34.9
click at [393, 83] on div "Organization Profile Organization Name Abode Energy Edit Members Add Member Nam…" at bounding box center [330, 150] width 321 height 210
click at [102, 180] on div "User Organization Billing Plan Log out Organization Profile Organization Name A…" at bounding box center [300, 150] width 600 height 300
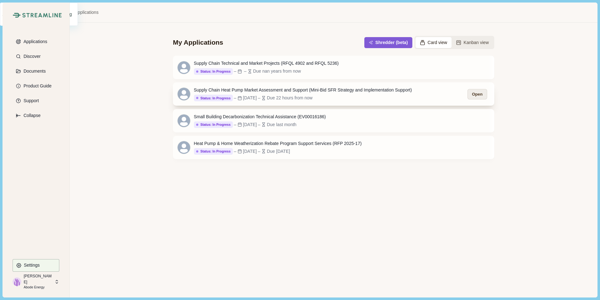
click at [480, 94] on button "Open" at bounding box center [477, 94] width 19 height 10
